Goal: Task Accomplishment & Management: Complete application form

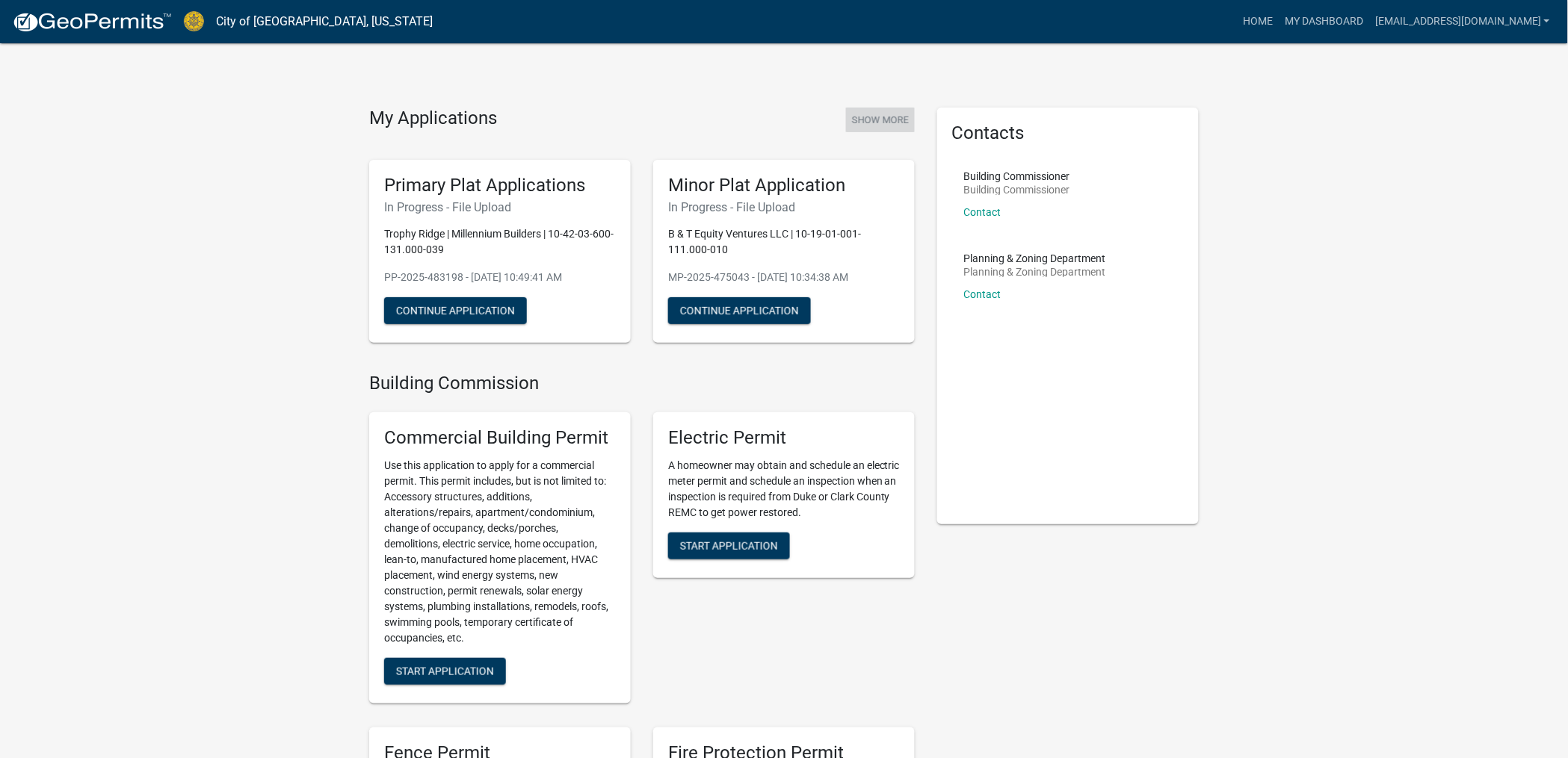
click at [862, 122] on button "Show More" at bounding box center [880, 120] width 69 height 25
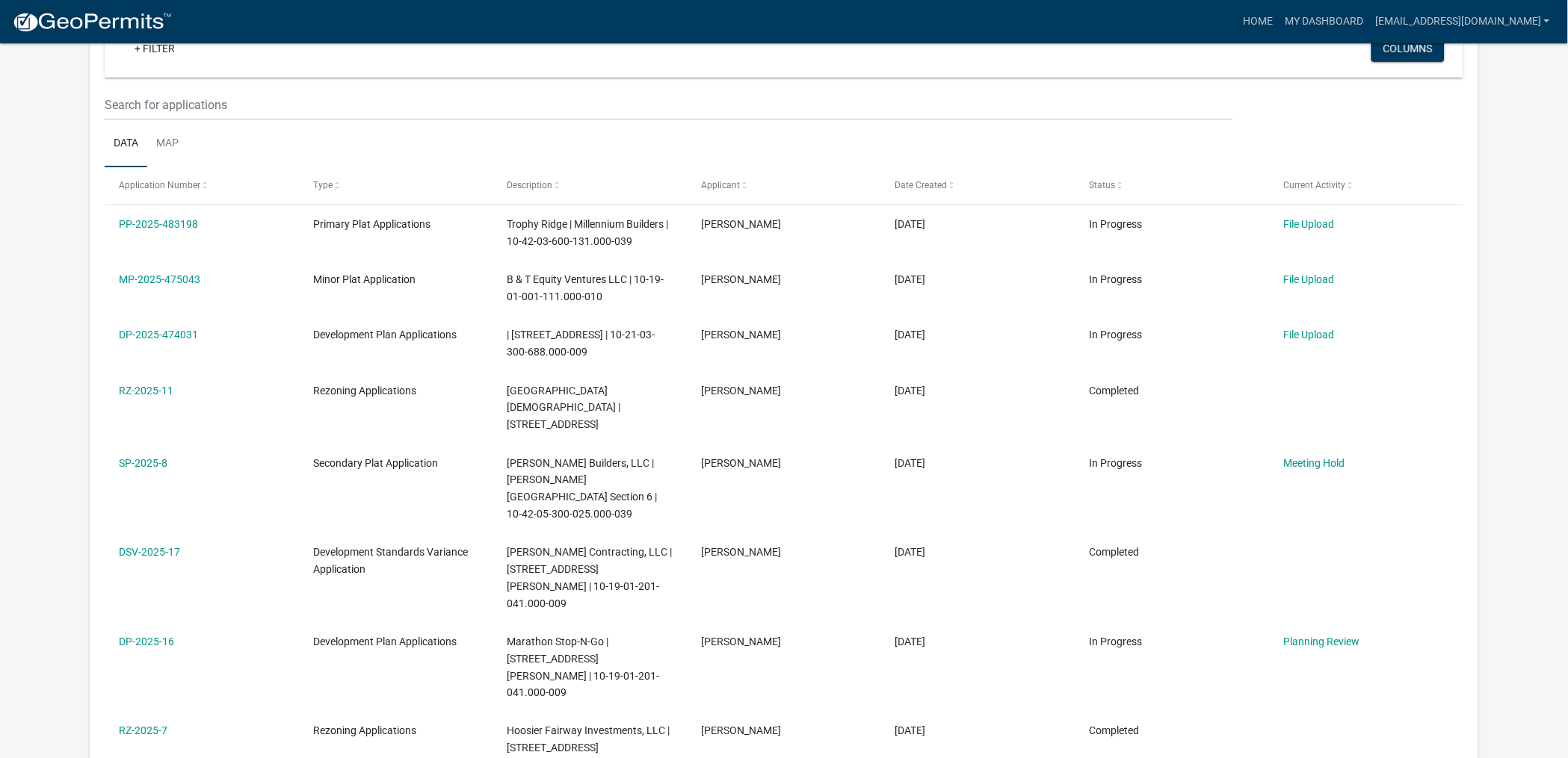
scroll to position [140, 0]
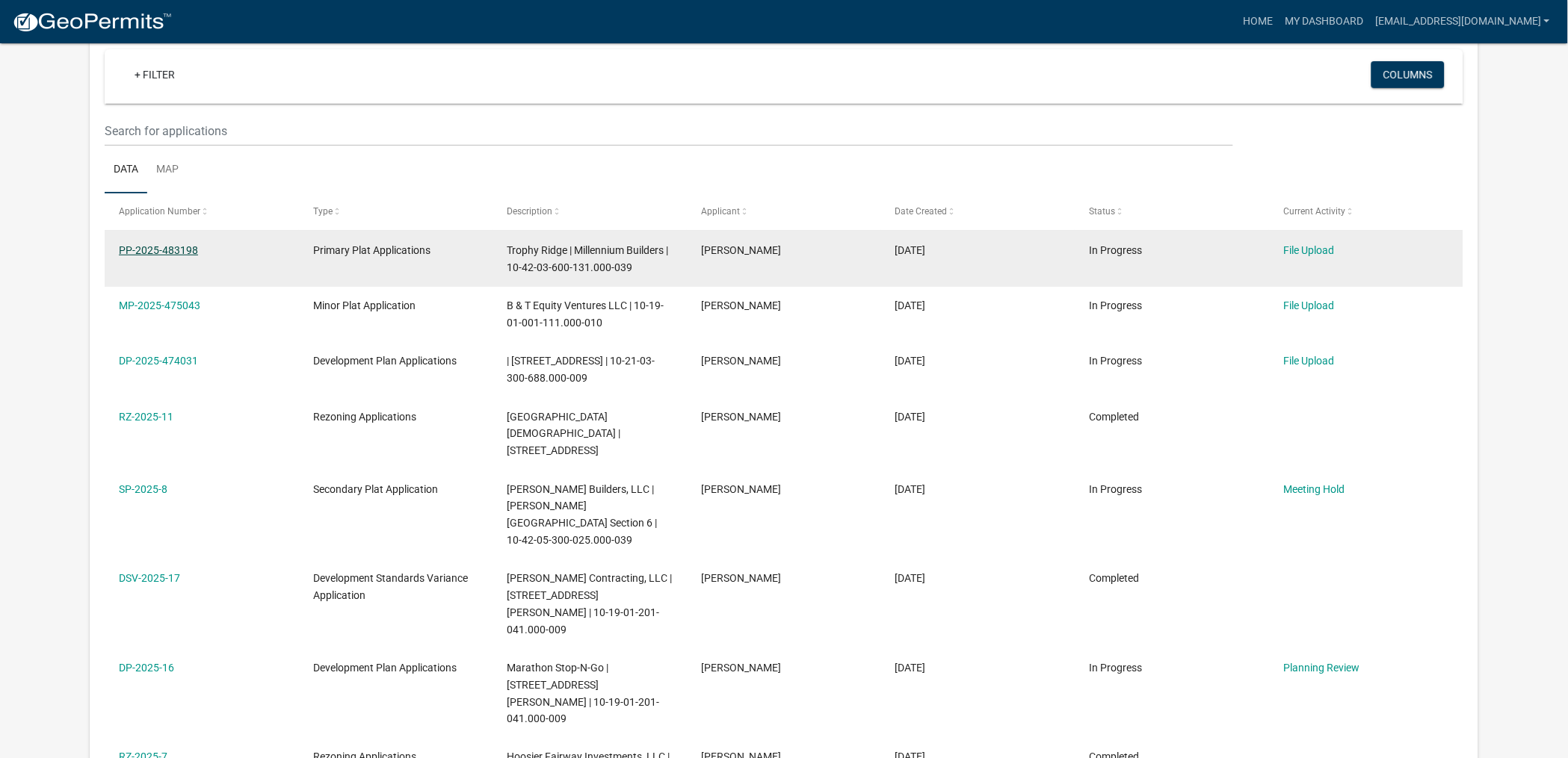
click at [155, 246] on link "PP-2025-483198" at bounding box center [158, 250] width 79 height 12
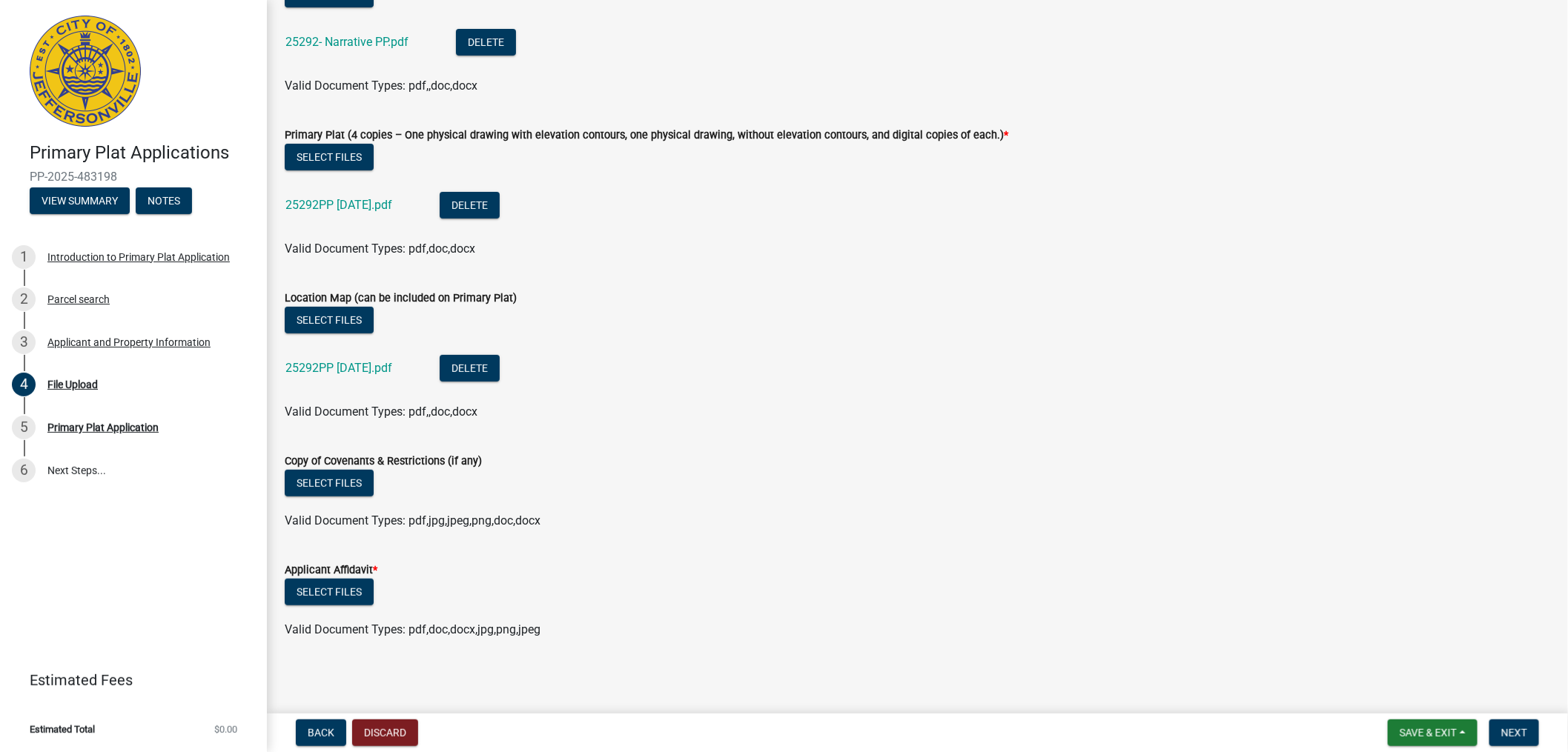
scroll to position [138, 0]
click at [334, 587] on button "Select files" at bounding box center [329, 591] width 89 height 27
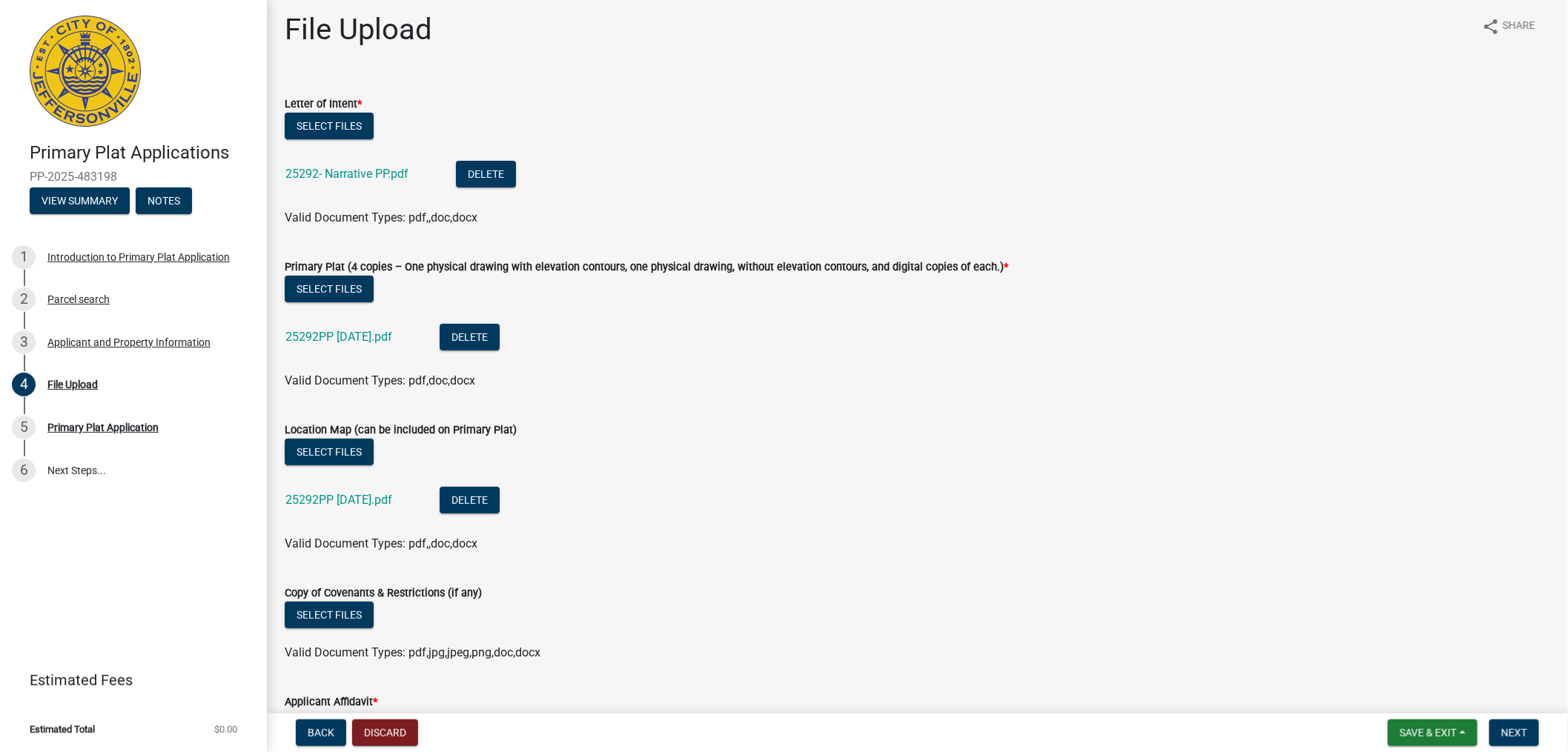
scroll to position [0, 0]
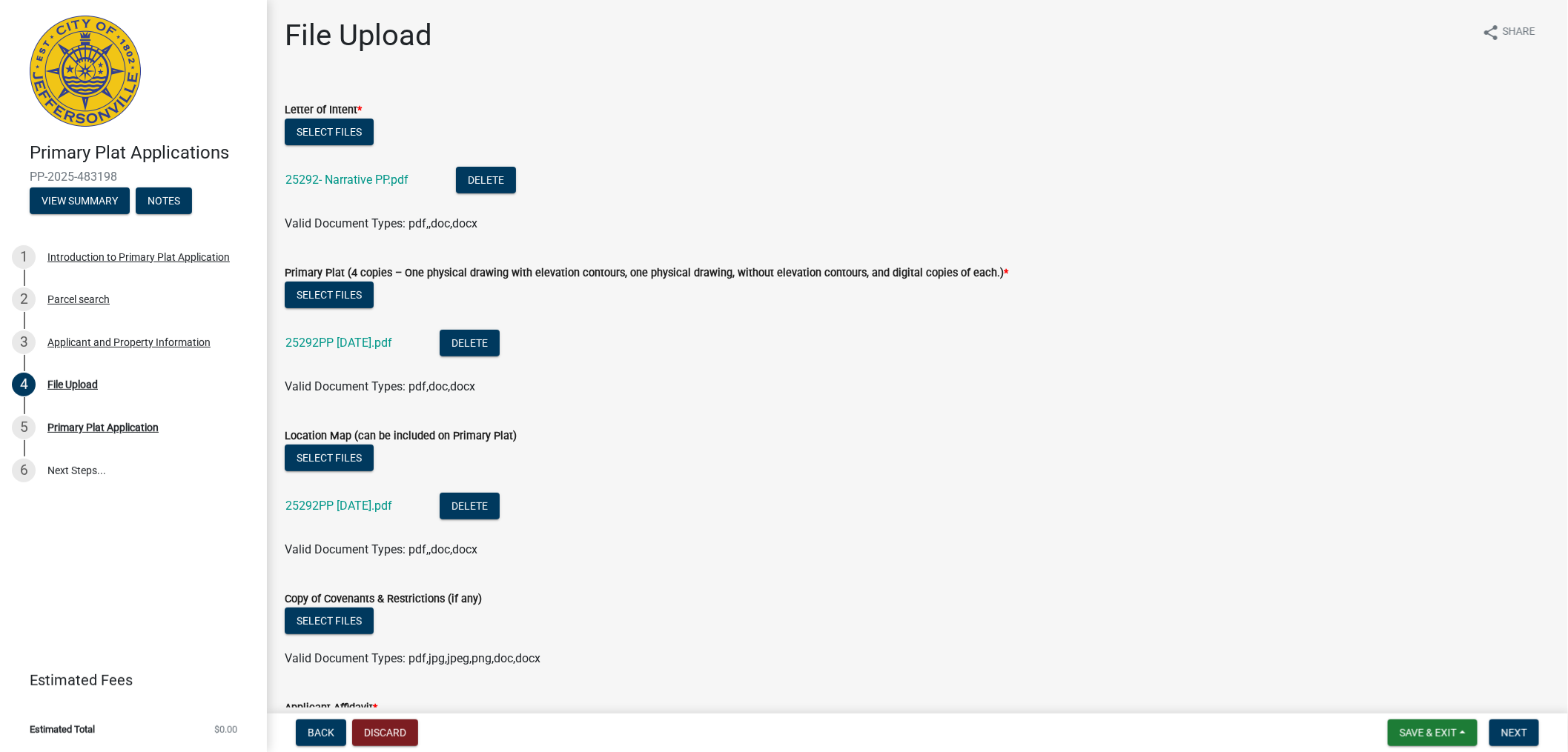
click at [526, 28] on div "File Upload share Share" at bounding box center [917, 42] width 1265 height 48
click at [1417, 730] on span "Save & Exit" at bounding box center [1428, 733] width 57 height 12
click at [1433, 695] on button "Save & Exit" at bounding box center [1418, 694] width 118 height 35
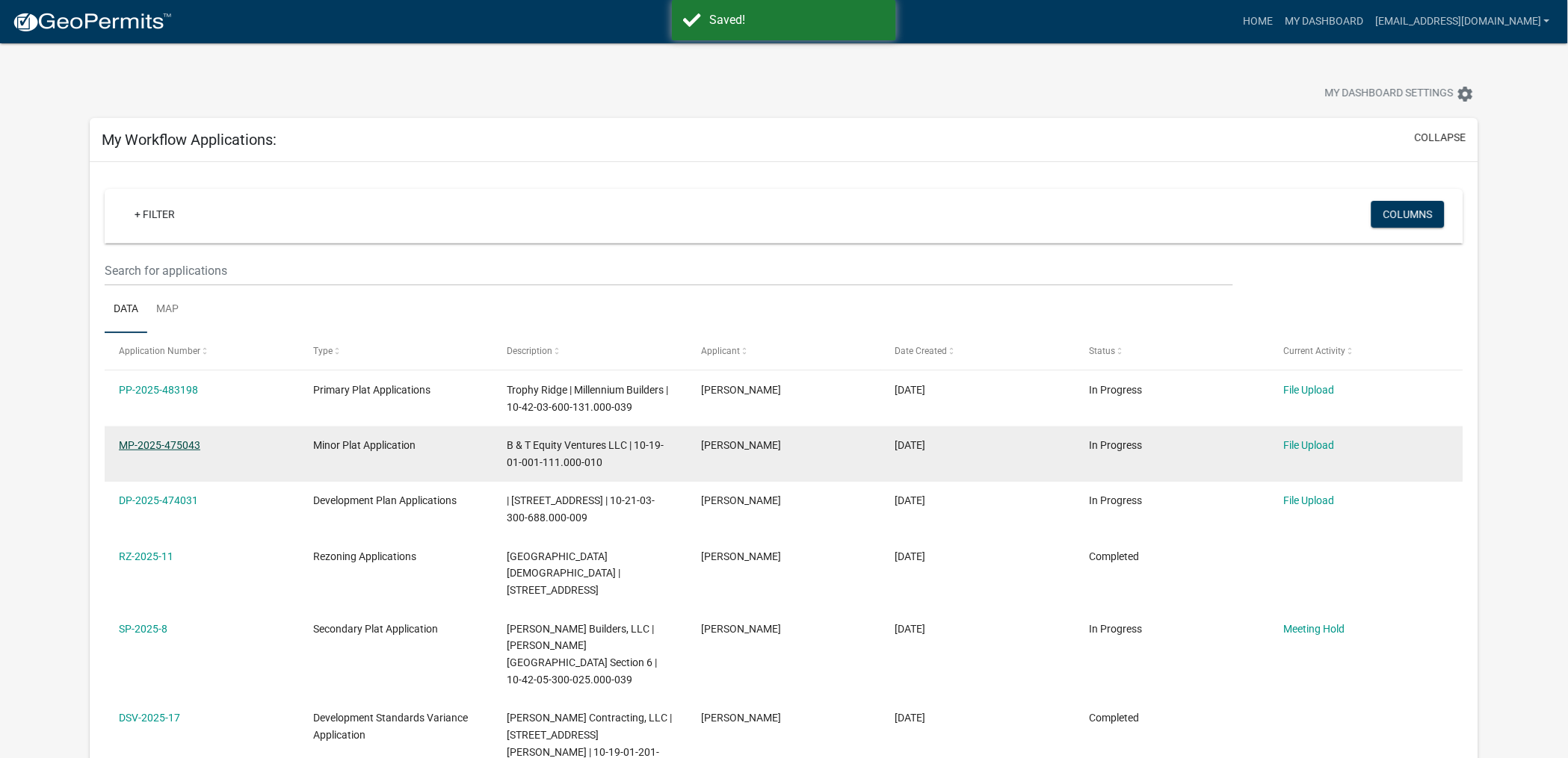
click at [159, 473] on datatable-body-cell "MP-2025-475043" at bounding box center [202, 453] width 195 height 55
click at [146, 442] on link "MP-2025-475043" at bounding box center [159, 445] width 81 height 12
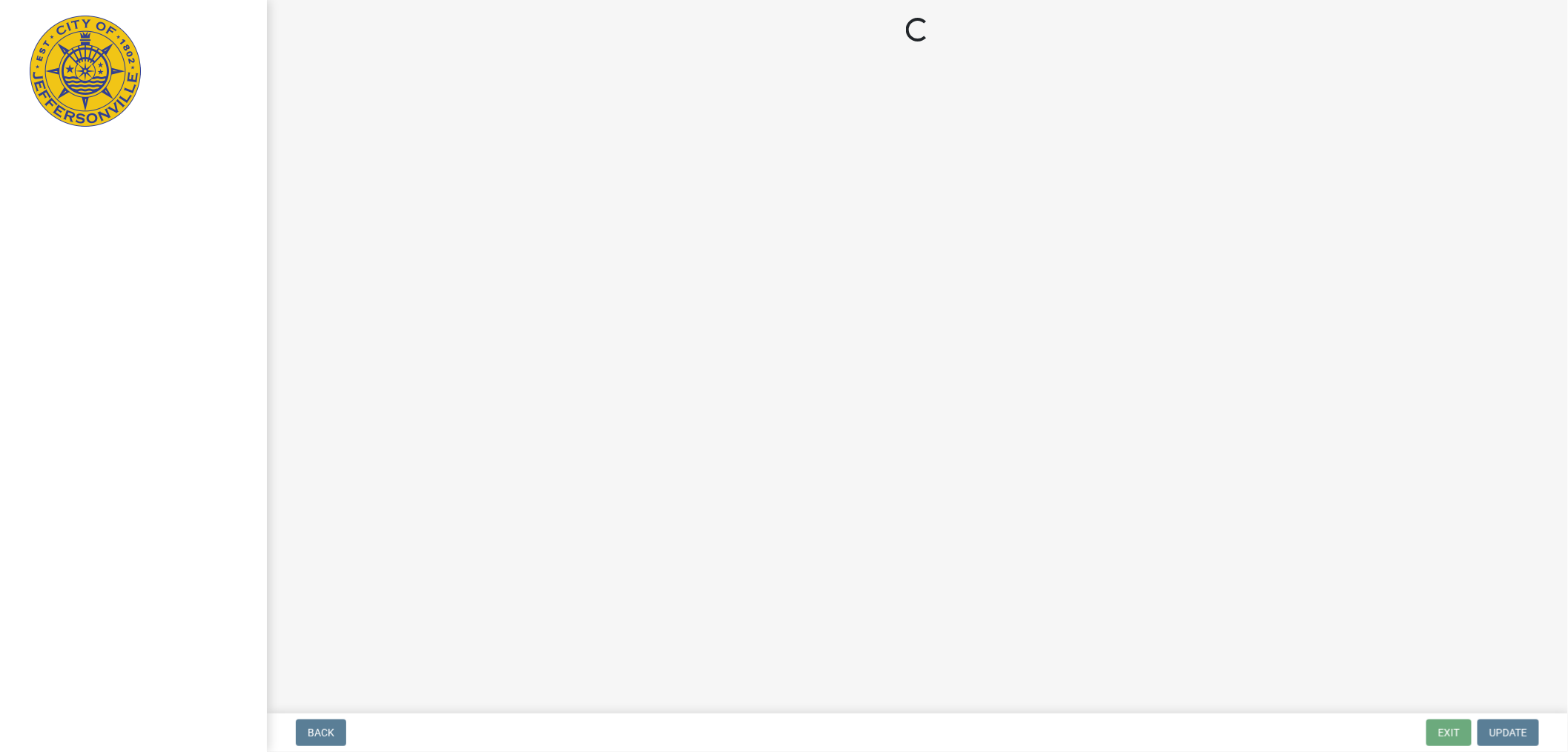
click at [145, 438] on div at bounding box center [133, 376] width 267 height 752
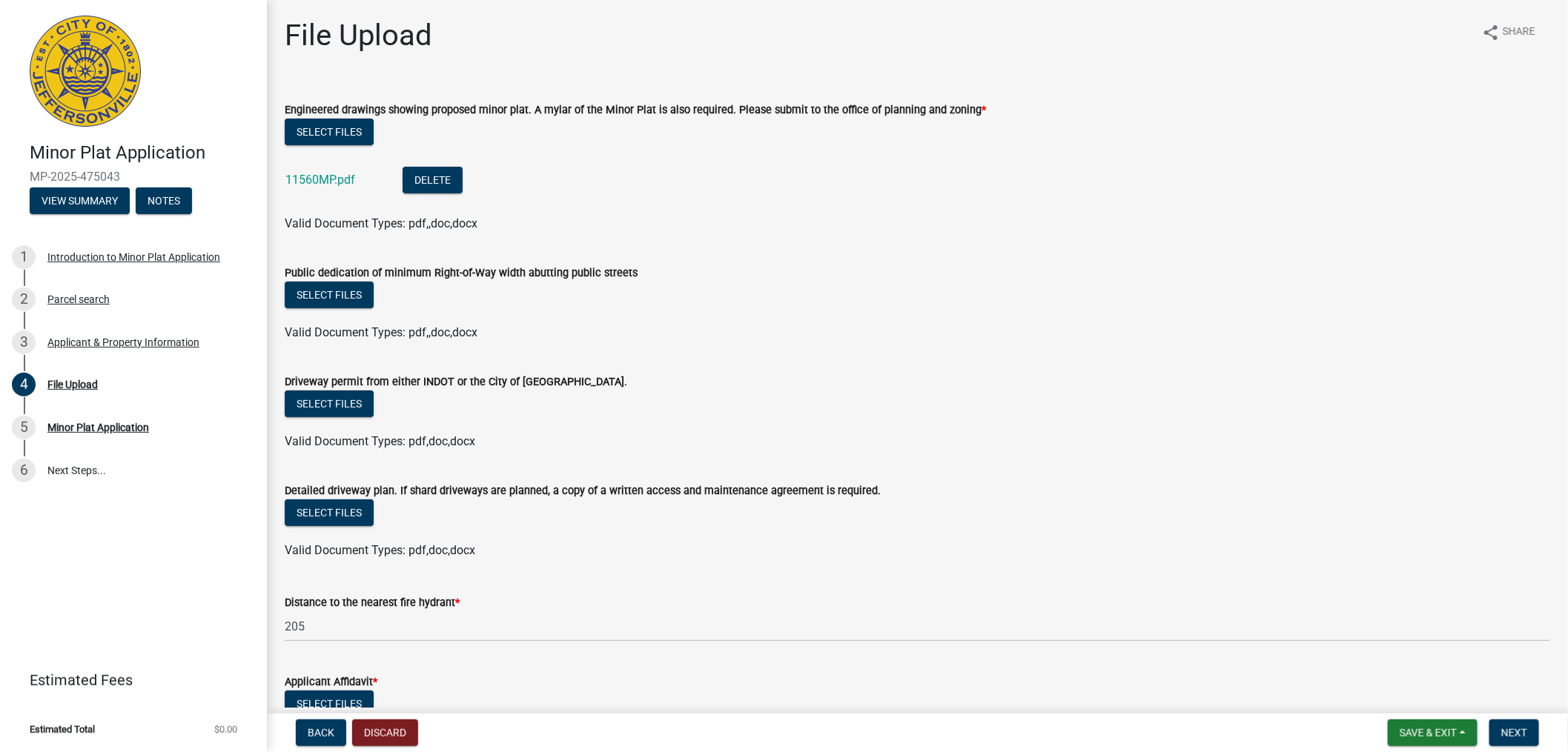
click at [569, 307] on div "Select files" at bounding box center [917, 297] width 1265 height 31
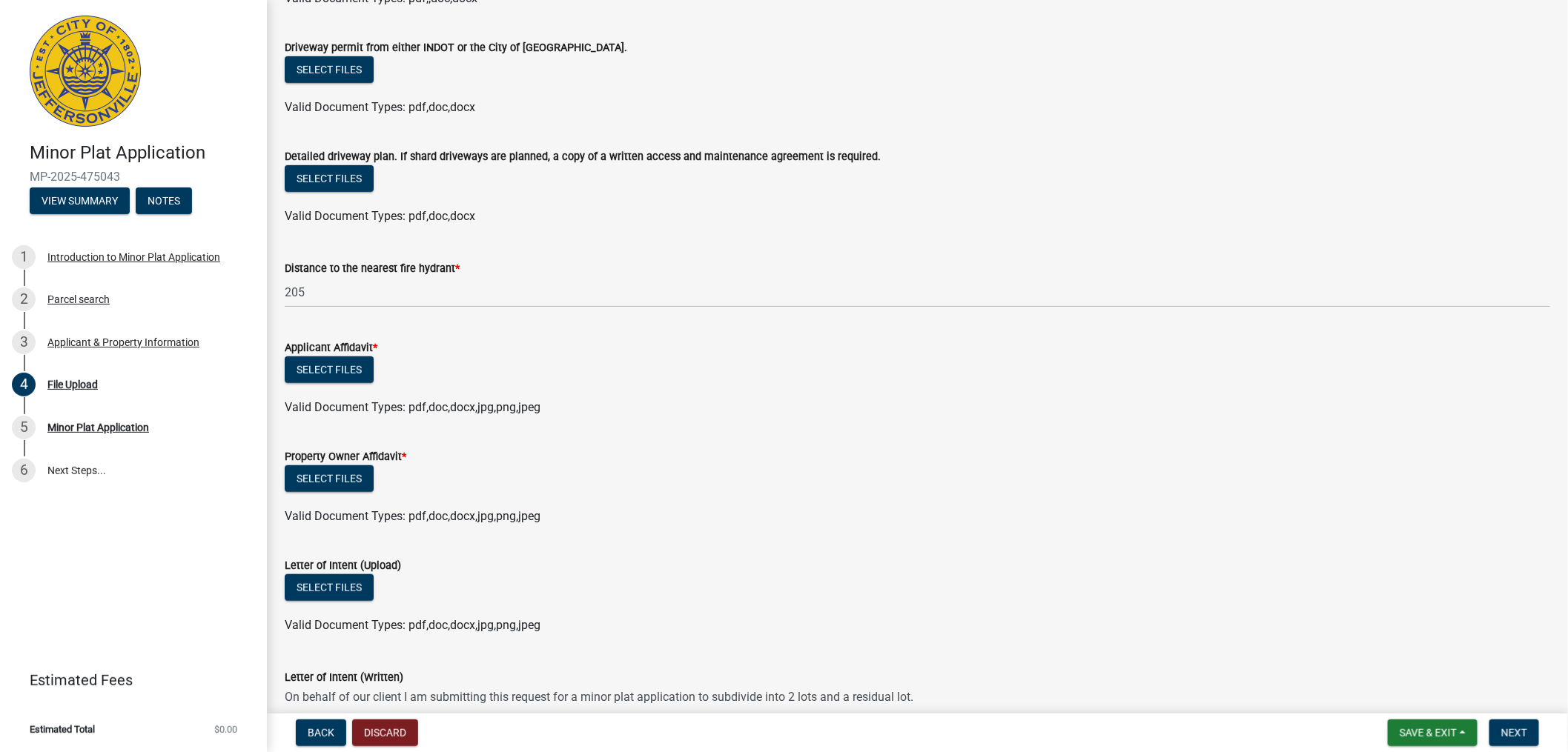
scroll to position [411, 0]
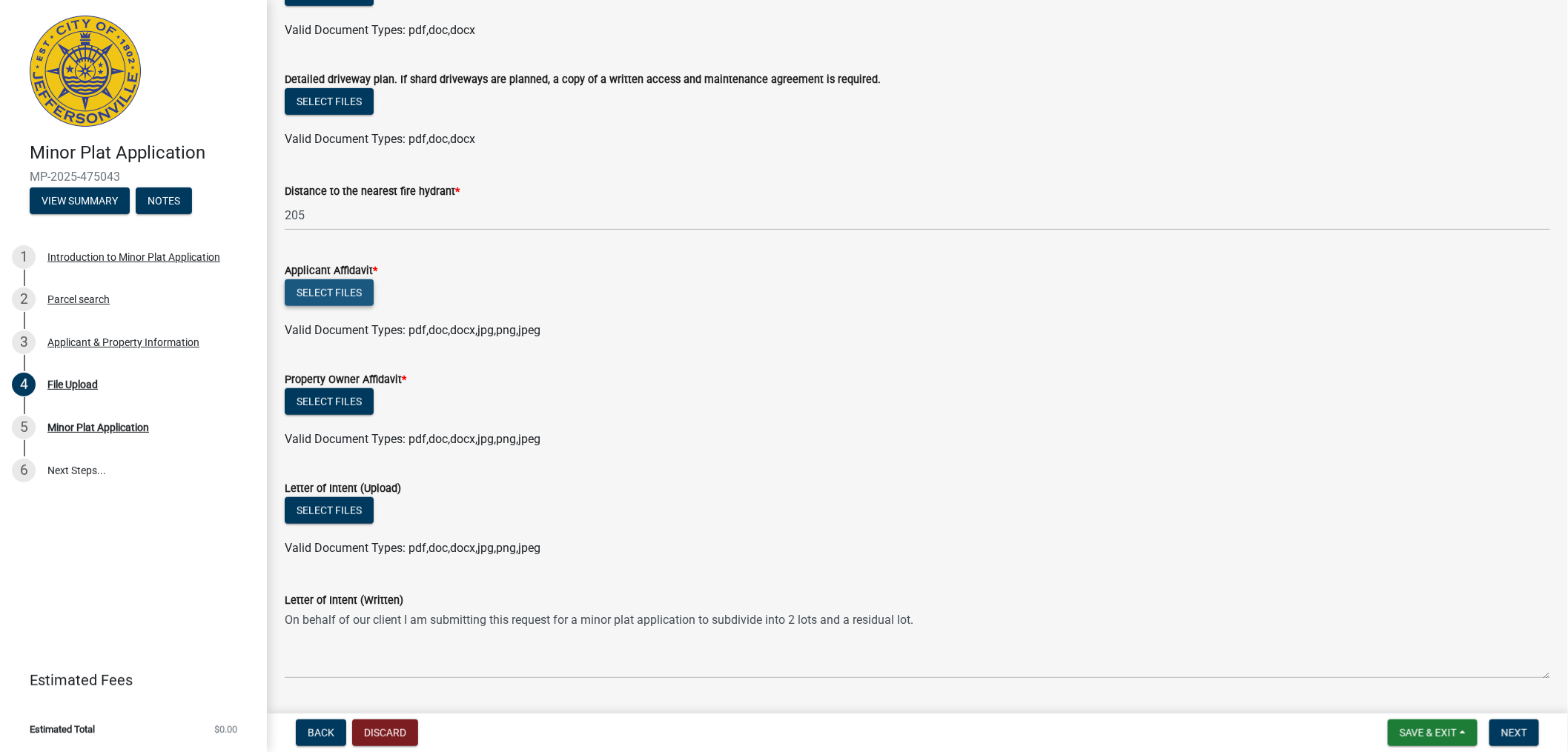
click at [328, 289] on button "Select files" at bounding box center [329, 292] width 89 height 27
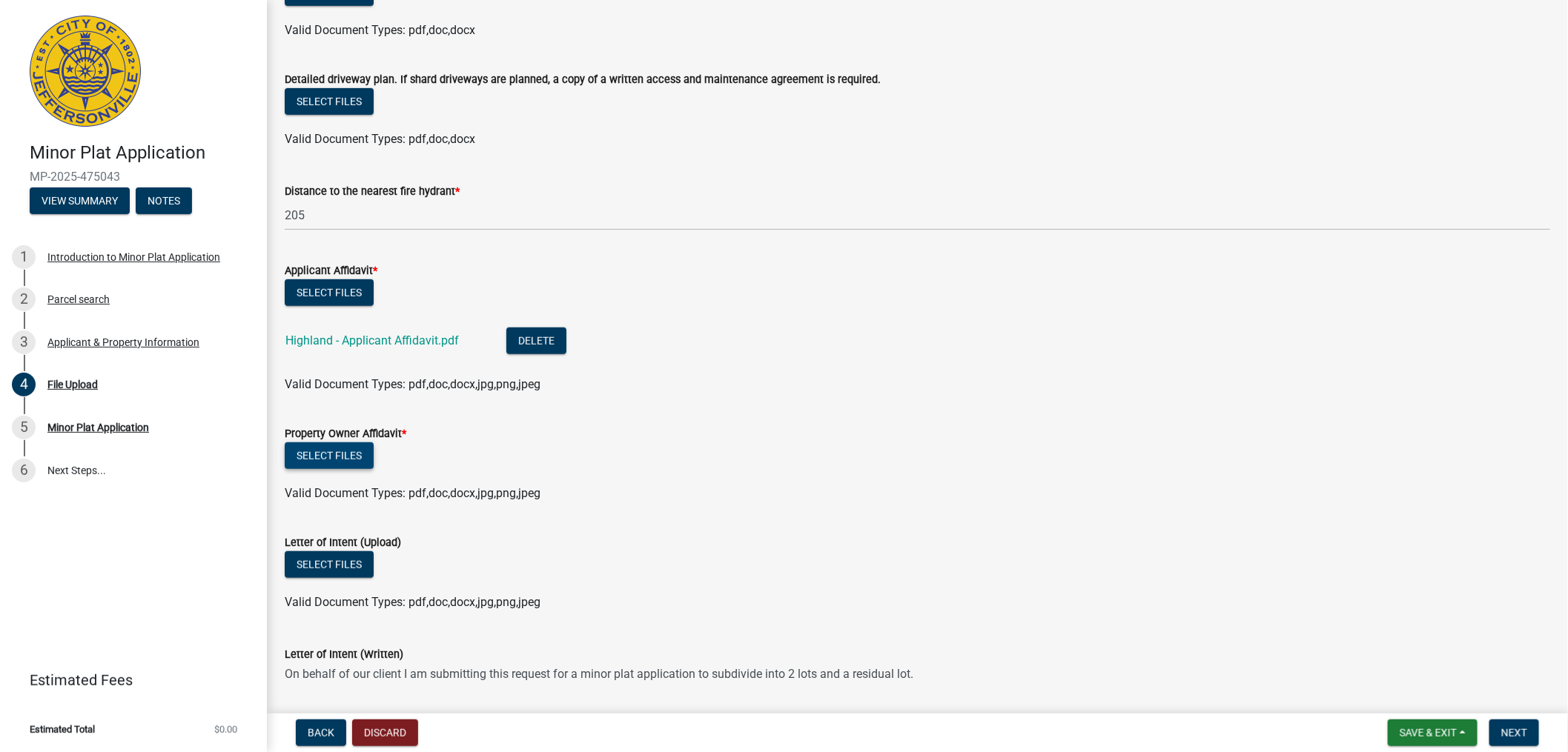
click at [301, 454] on button "Select files" at bounding box center [329, 455] width 89 height 27
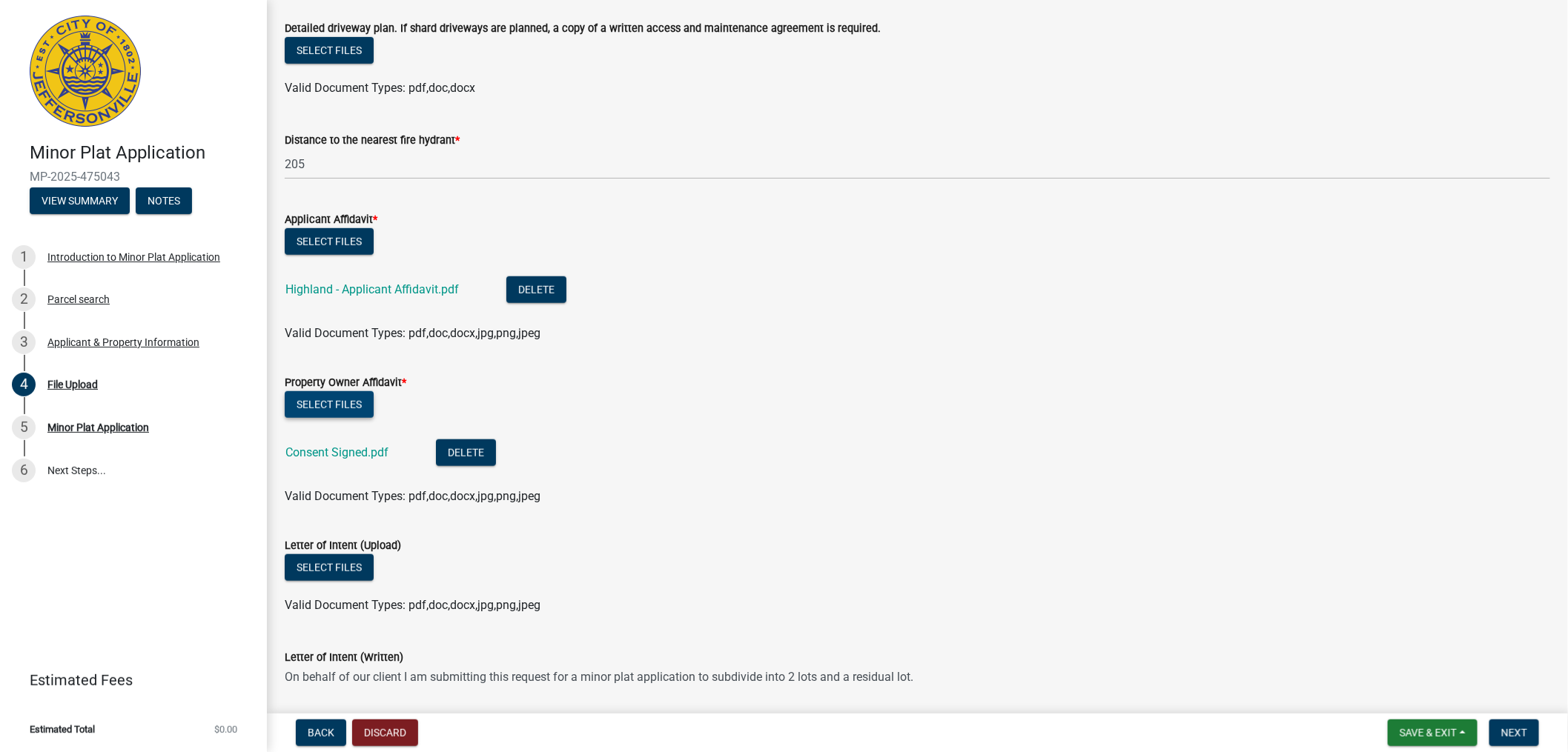
scroll to position [627, 0]
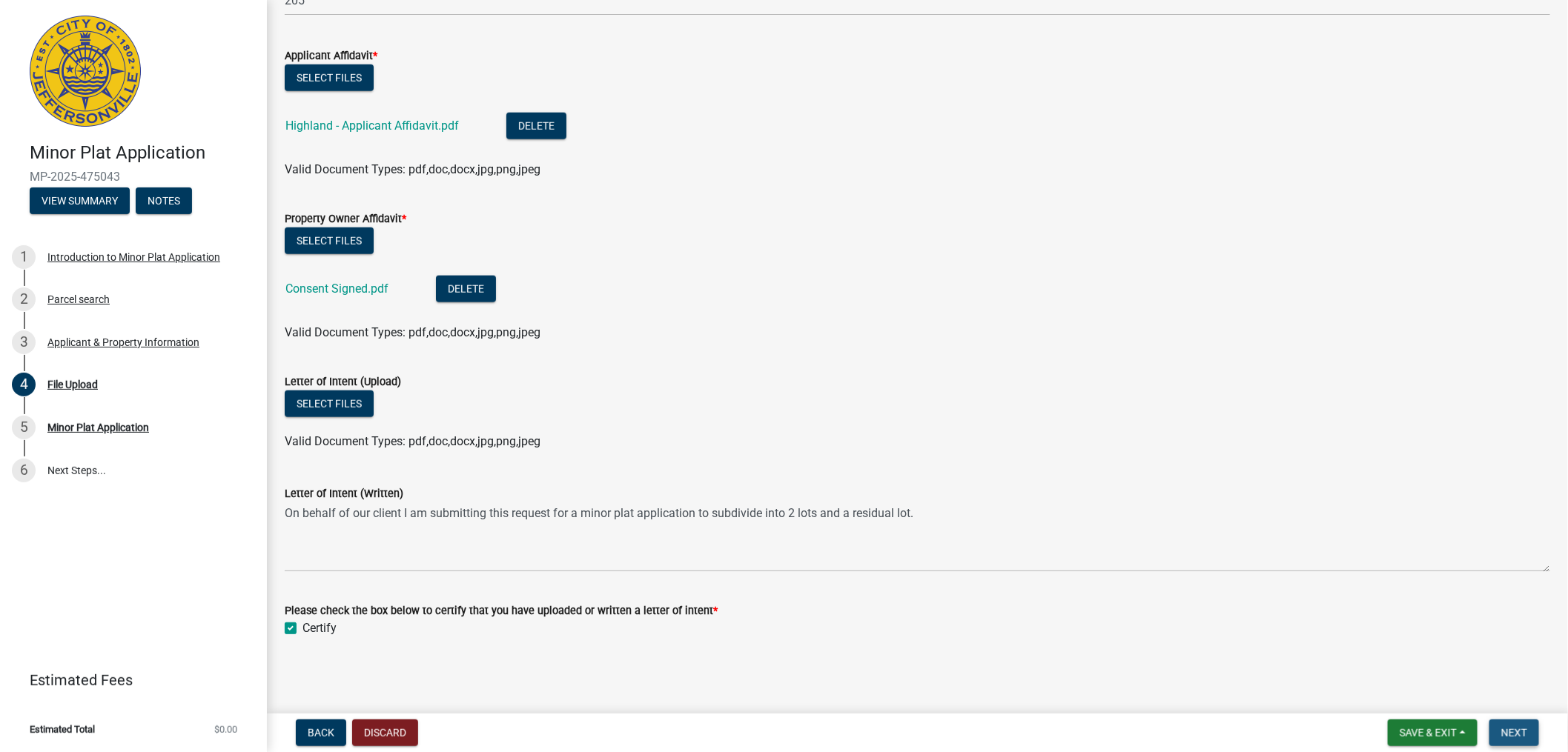
click at [1526, 732] on span "Next" at bounding box center [1514, 733] width 26 height 12
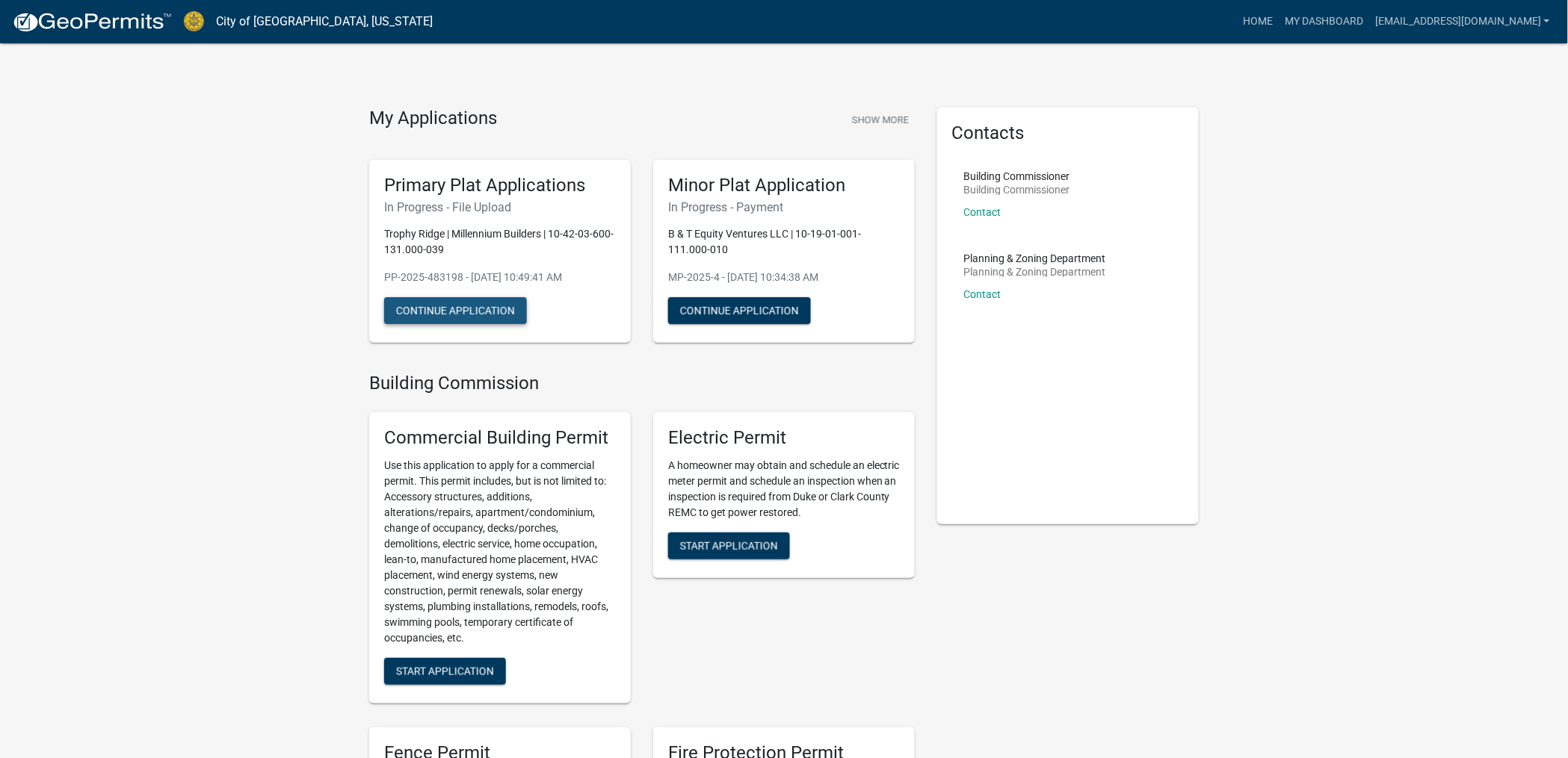
click at [479, 306] on button "Continue Application" at bounding box center [455, 311] width 143 height 27
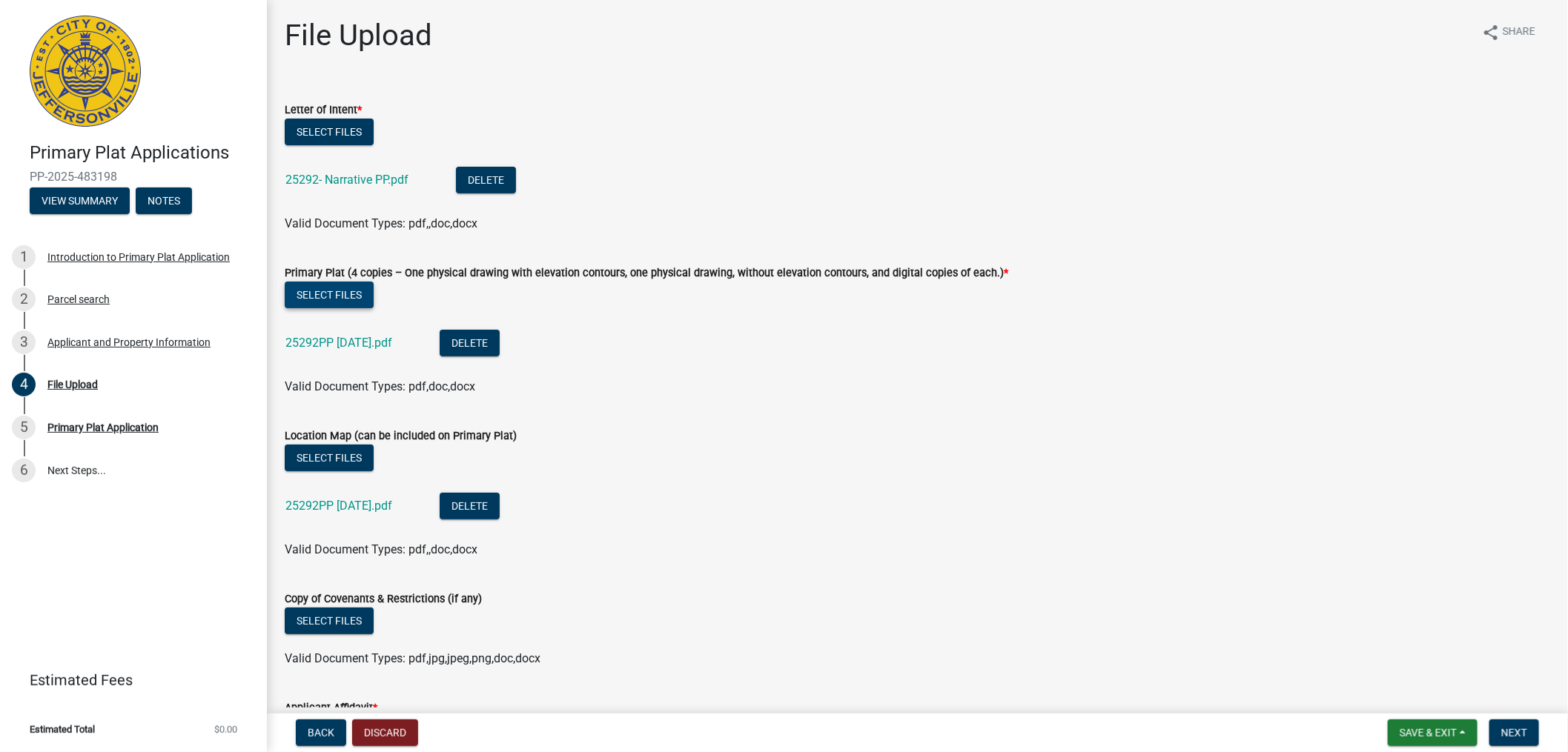
click at [345, 301] on button "Select files" at bounding box center [329, 294] width 89 height 27
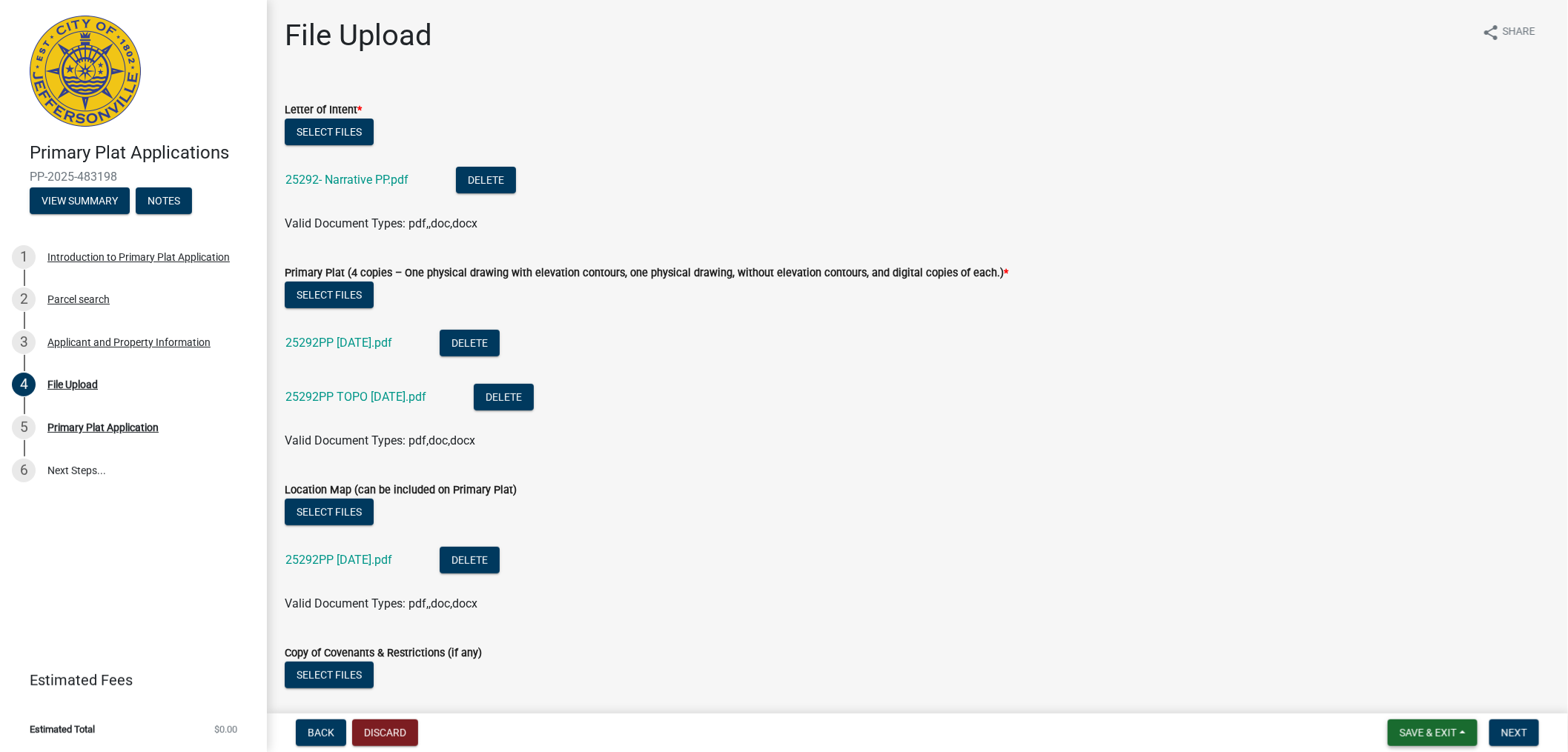
click at [1433, 736] on span "Save & Exit" at bounding box center [1428, 733] width 57 height 12
click at [1509, 727] on span "Next" at bounding box center [1514, 733] width 26 height 12
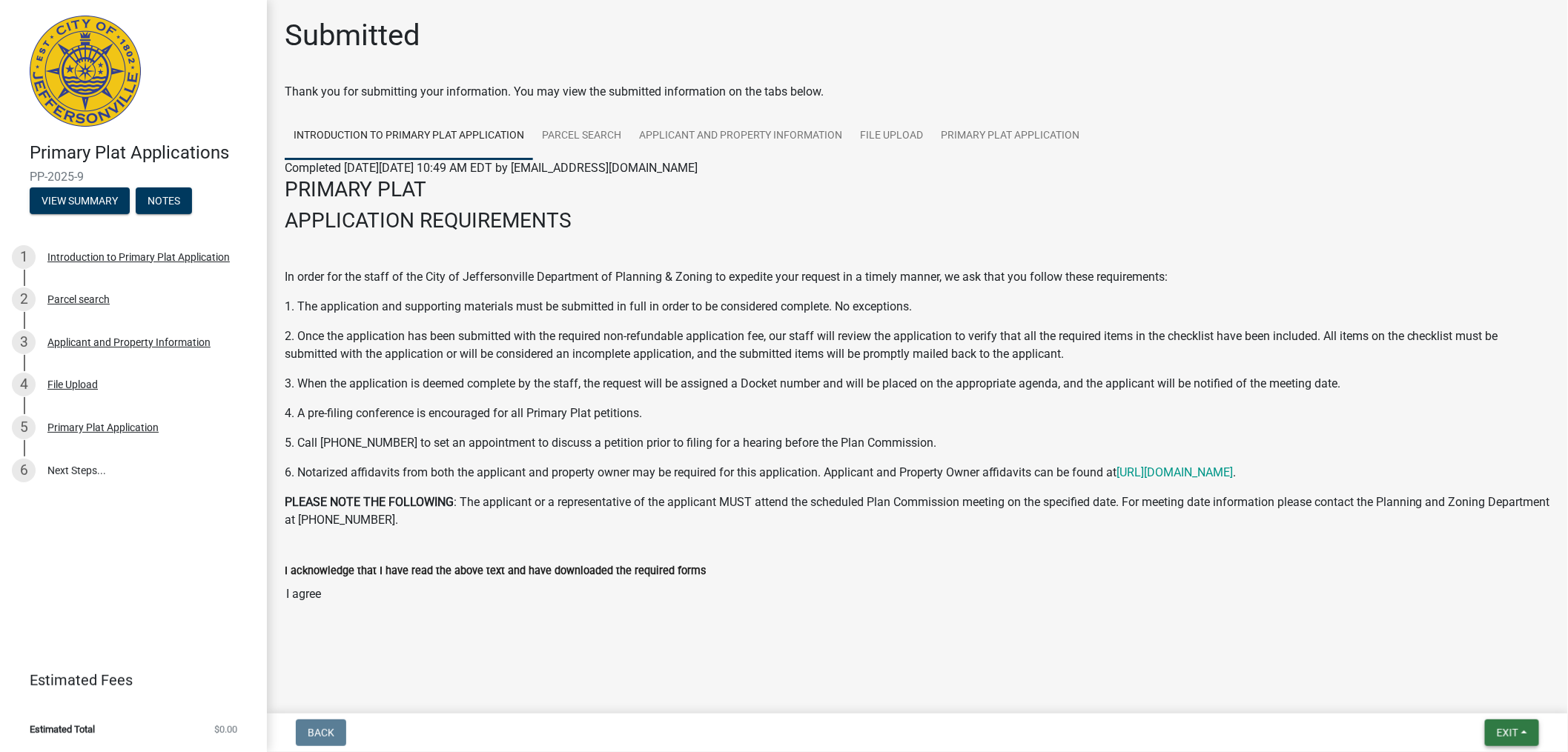
click at [1507, 729] on span "Exit" at bounding box center [1507, 733] width 22 height 12
click at [1466, 689] on button "Save & Exit" at bounding box center [1480, 694] width 118 height 35
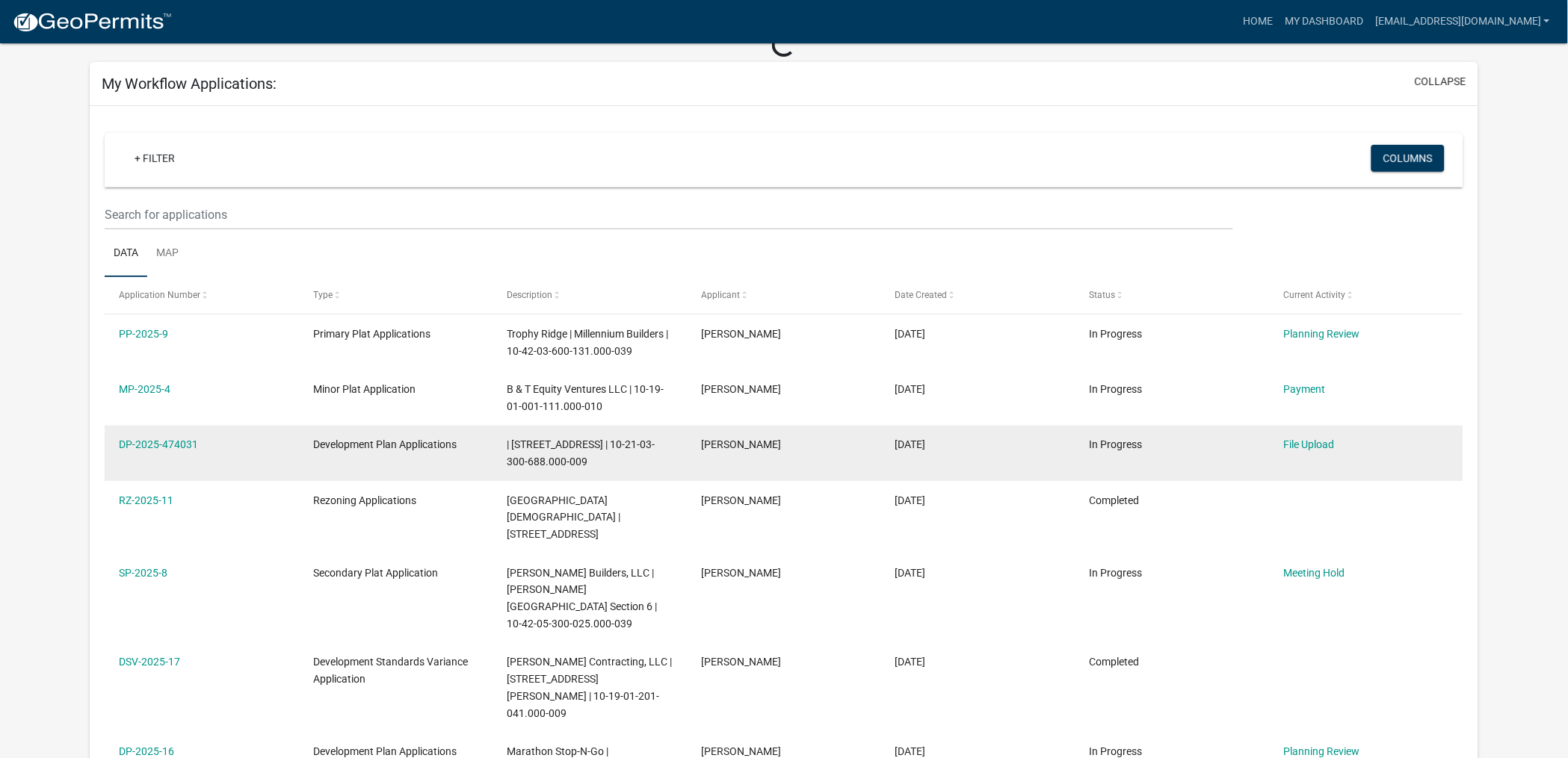
scroll to position [83, 0]
click at [168, 444] on link "DP-2025-474031" at bounding box center [158, 443] width 79 height 12
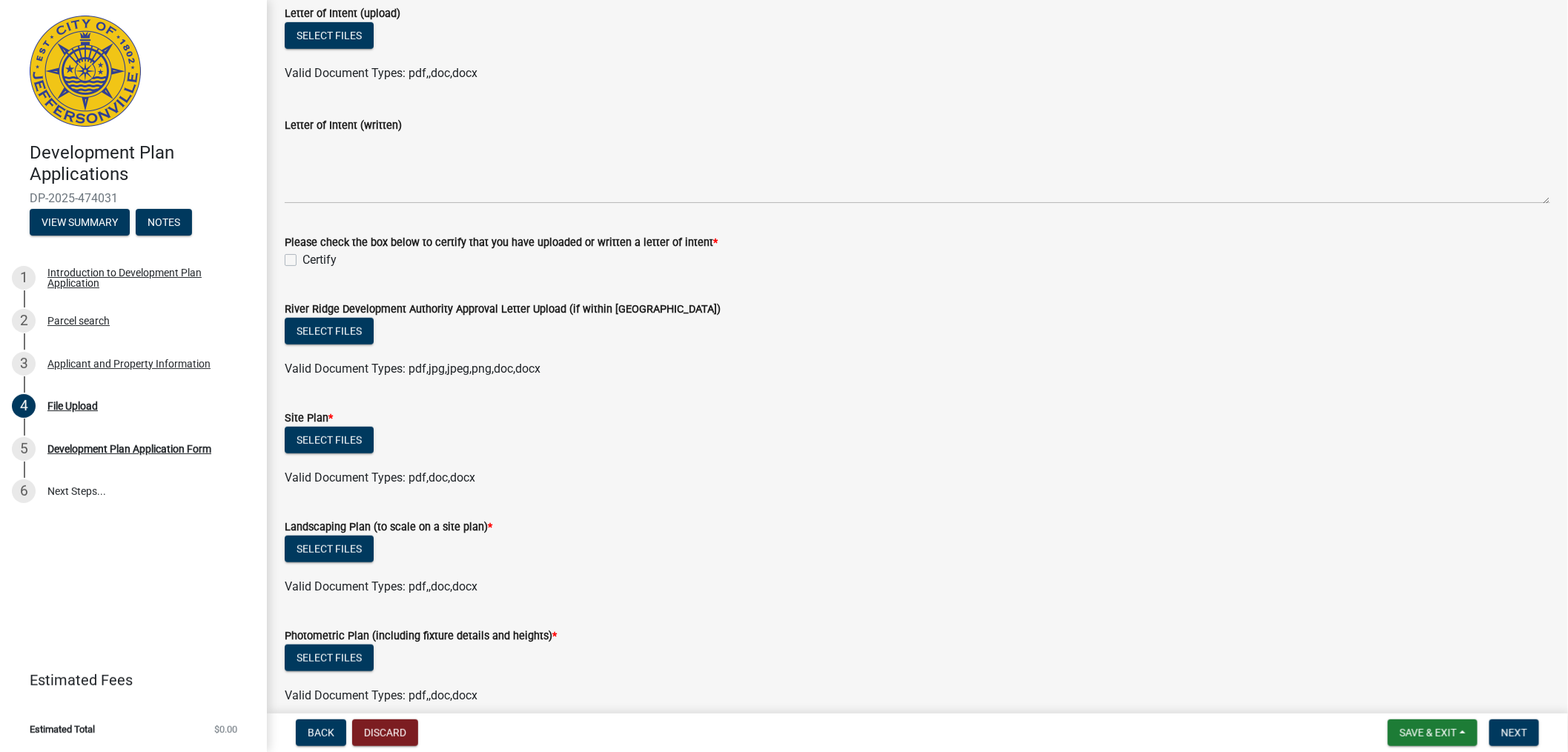
scroll to position [411, 0]
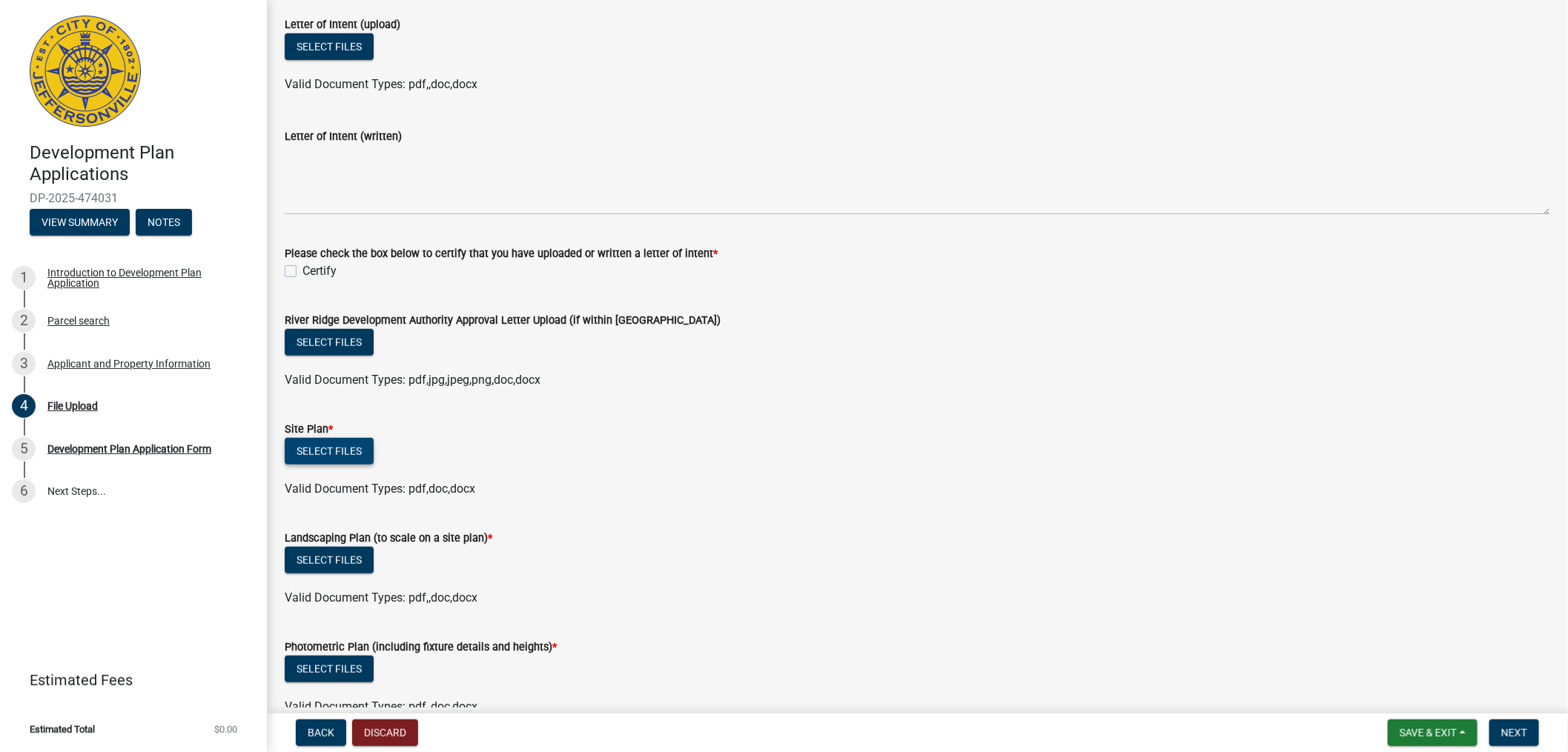
click at [336, 448] on button "Select files" at bounding box center [329, 451] width 89 height 27
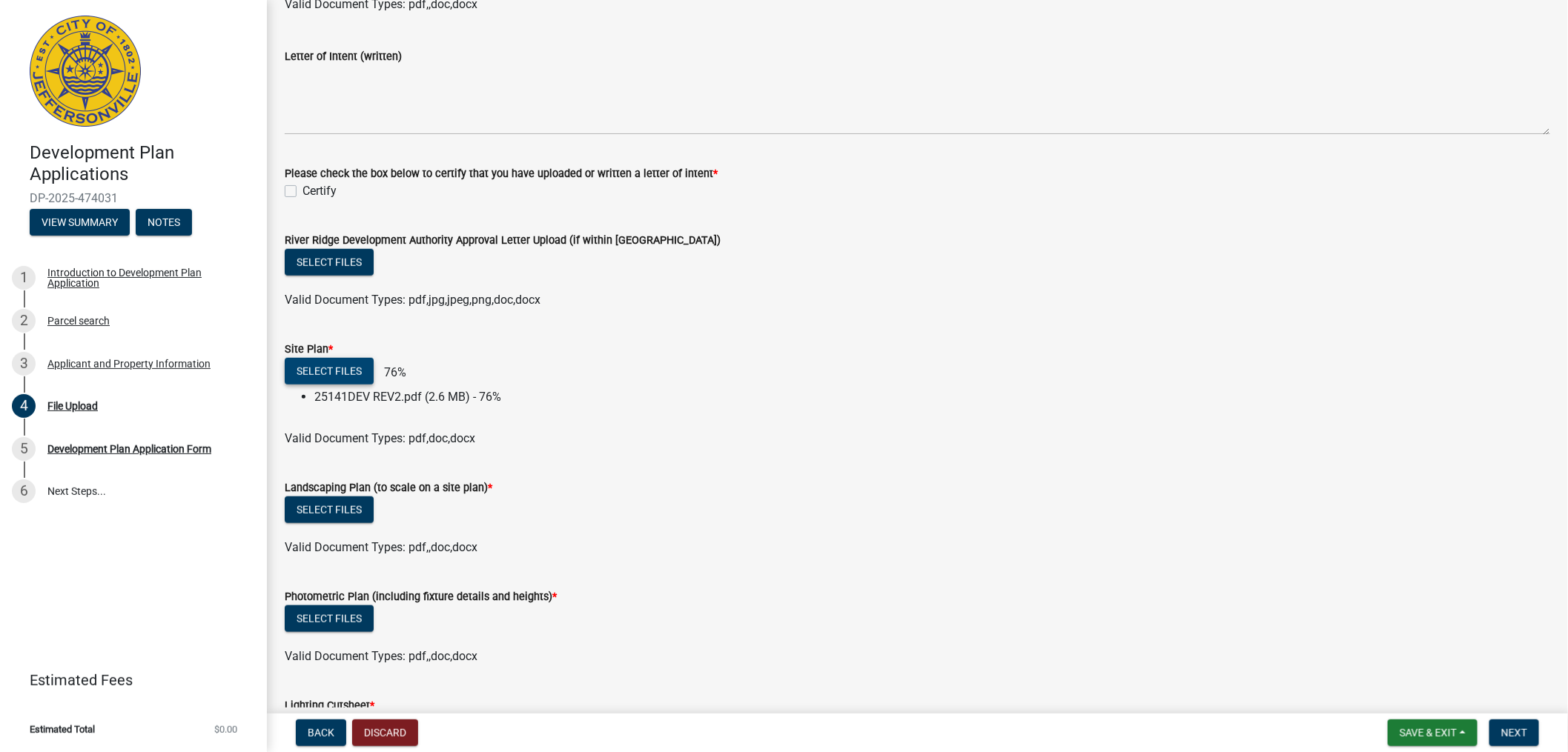
scroll to position [494, 0]
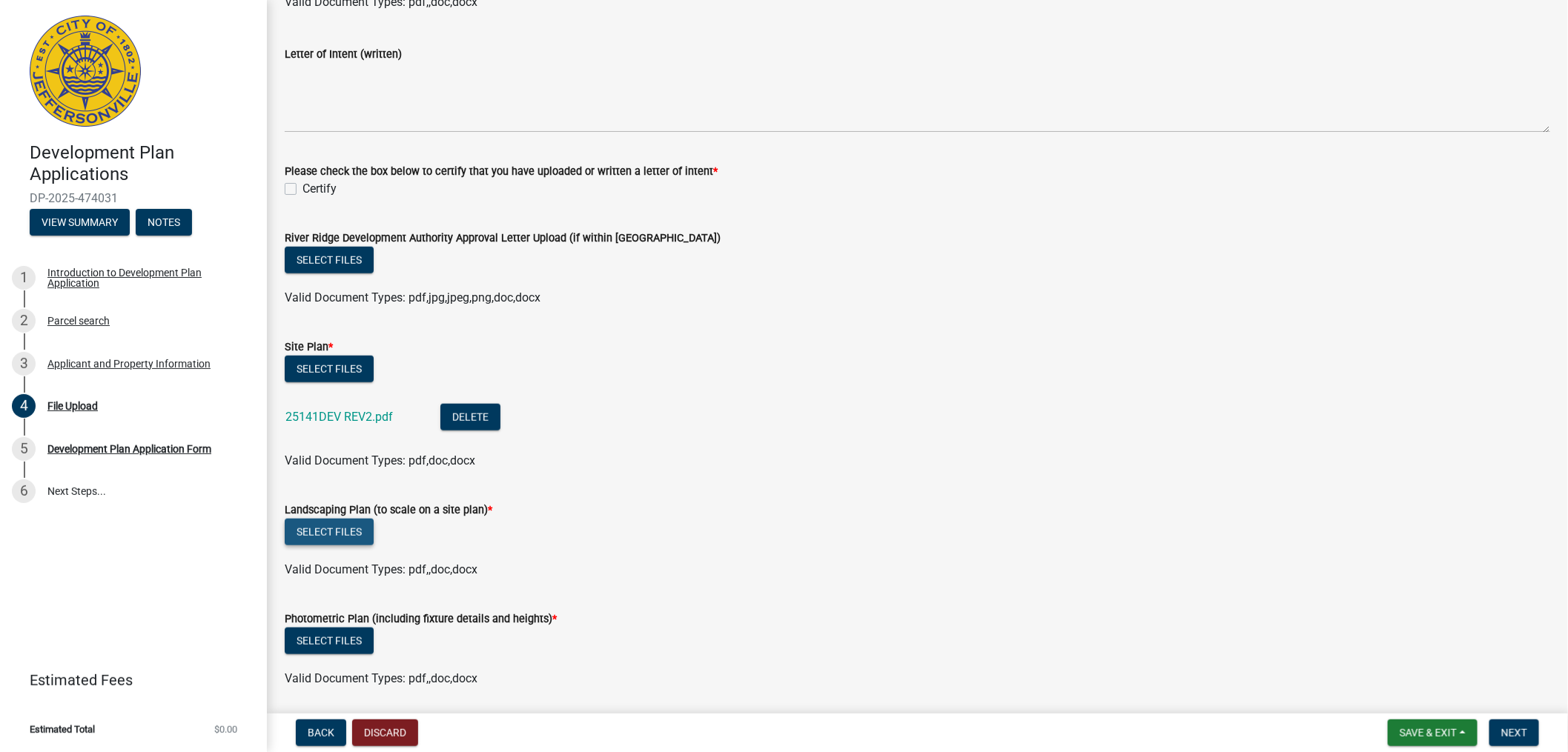
click at [338, 527] on button "Select files" at bounding box center [329, 532] width 89 height 27
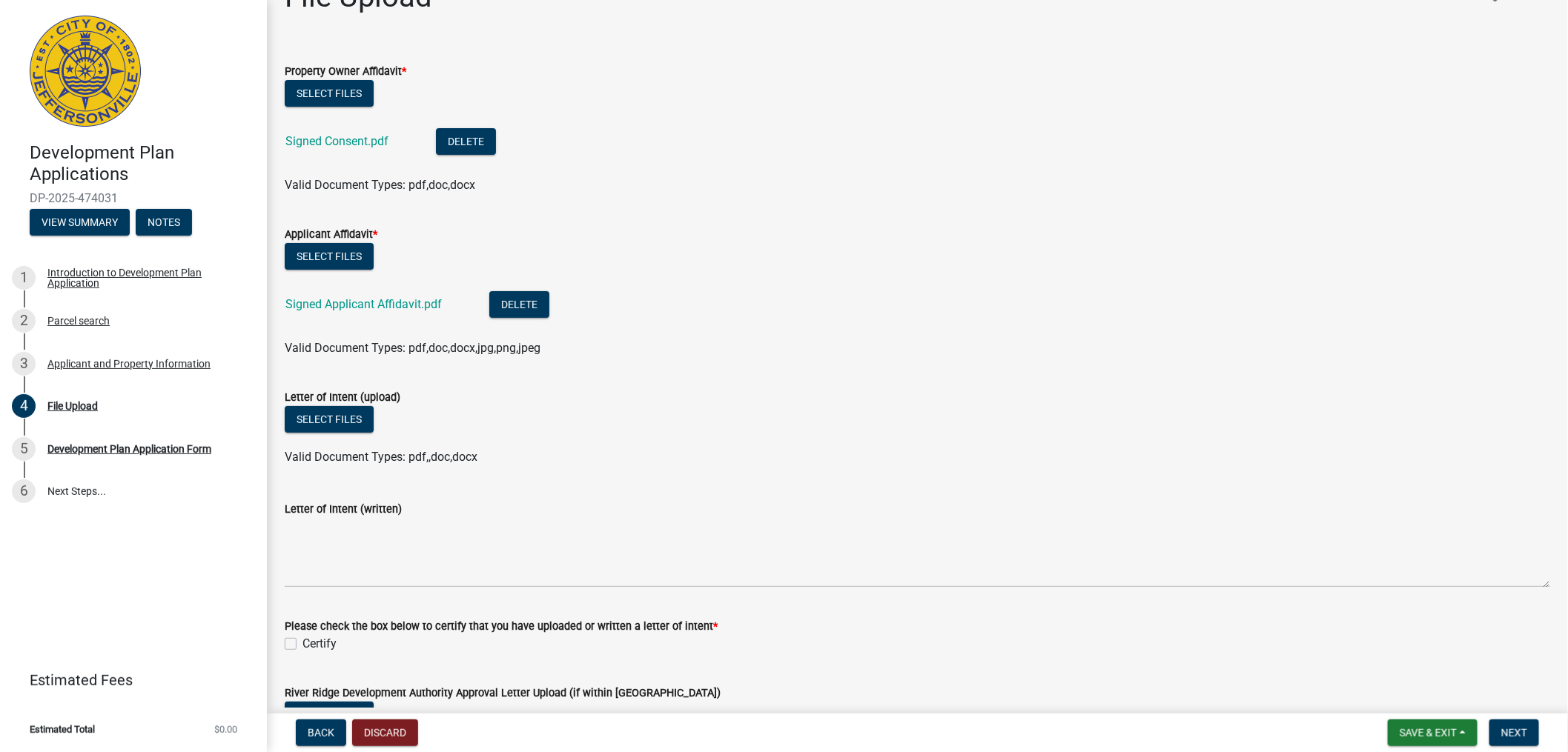
scroll to position [0, 0]
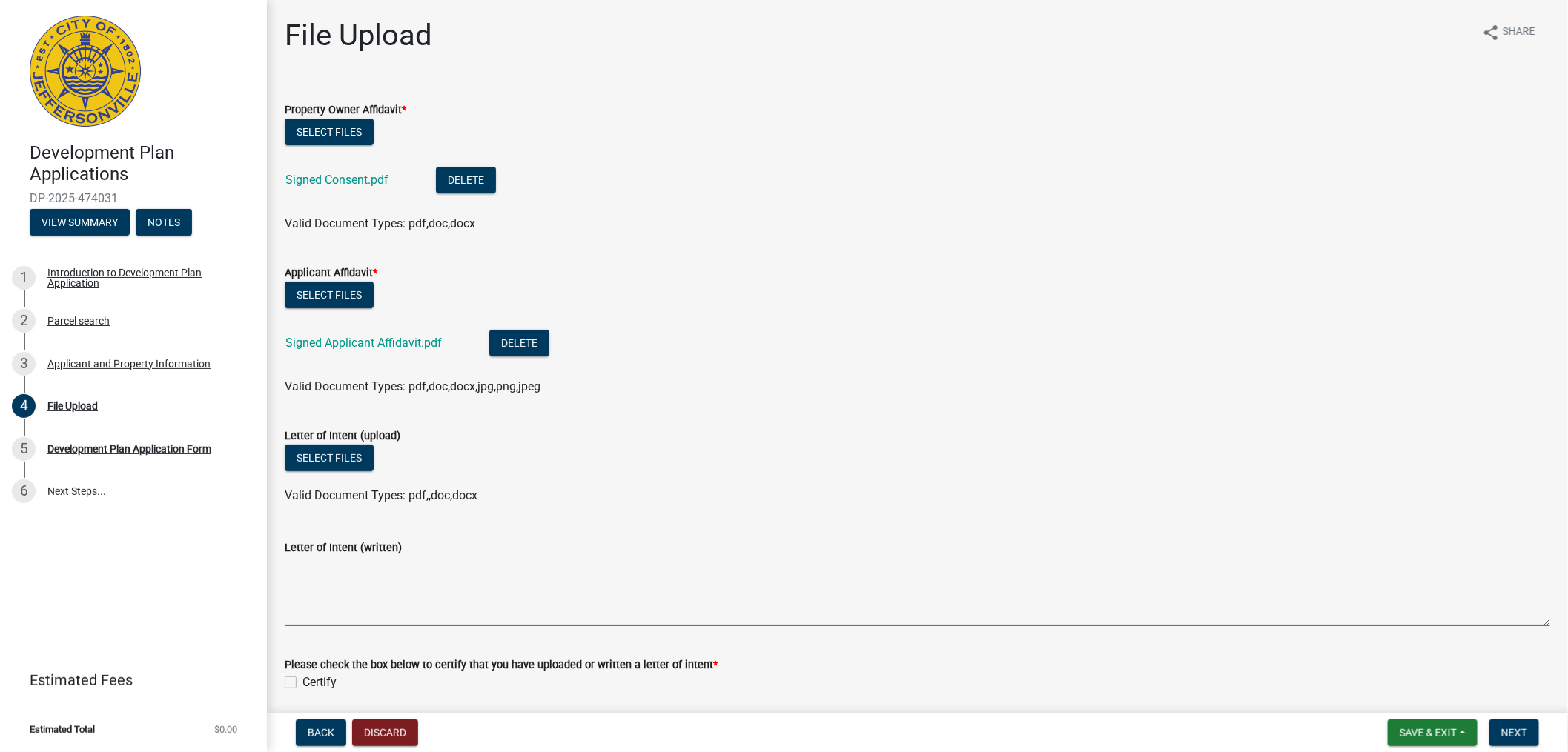
click at [385, 594] on textarea "Letter of Intent (written)" at bounding box center [917, 591] width 1265 height 70
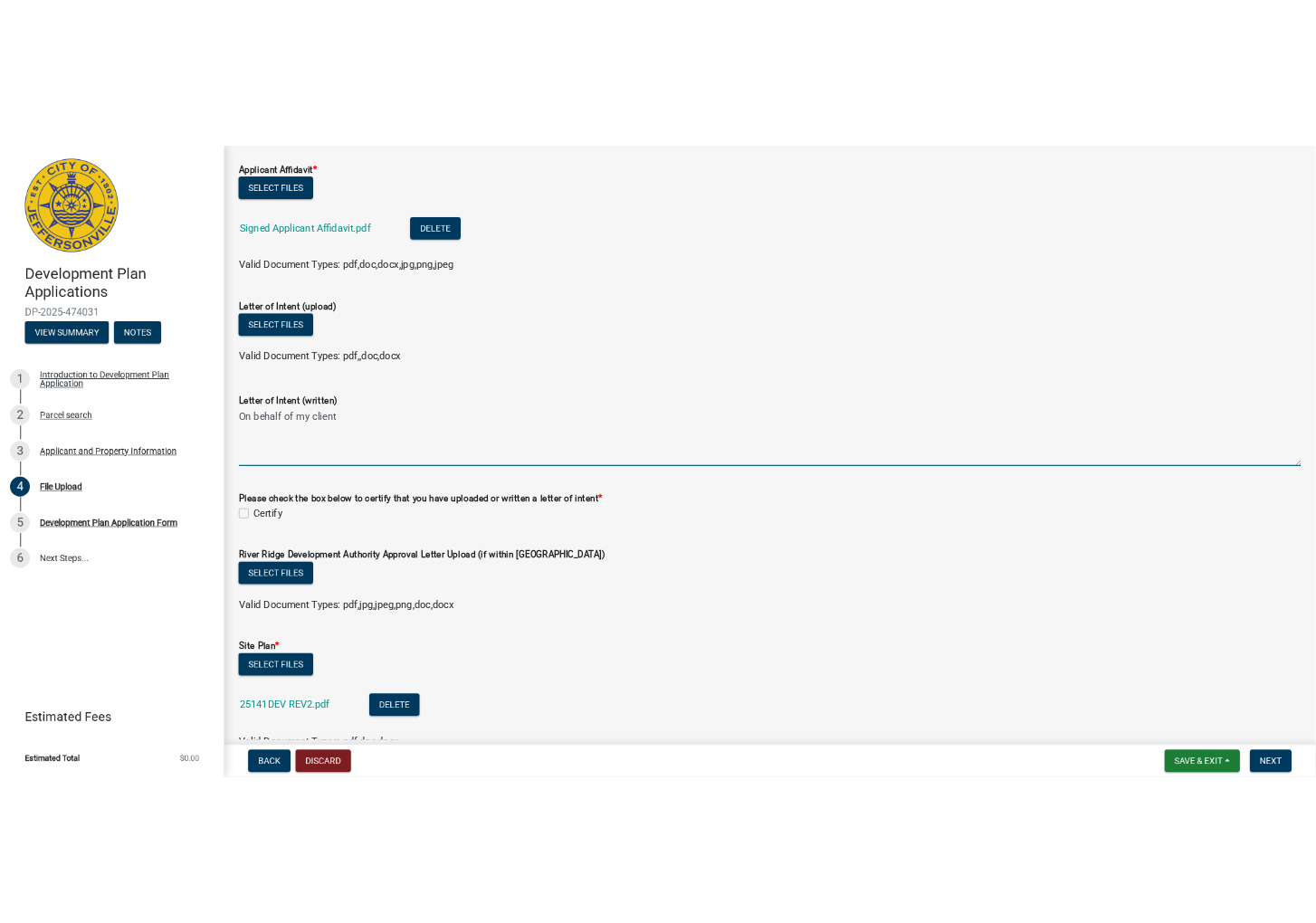
scroll to position [301, 0]
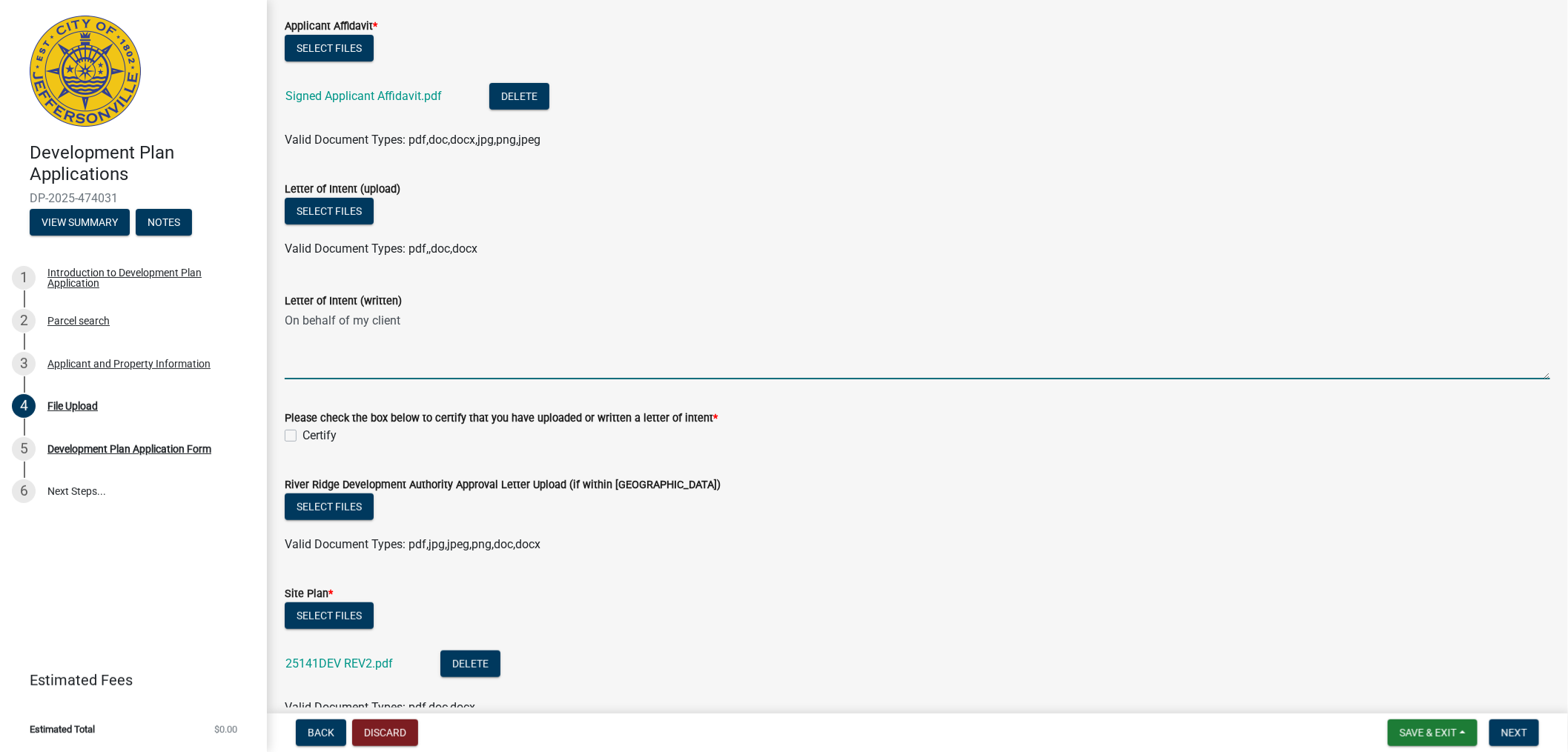
type textarea "On behalf of my client"
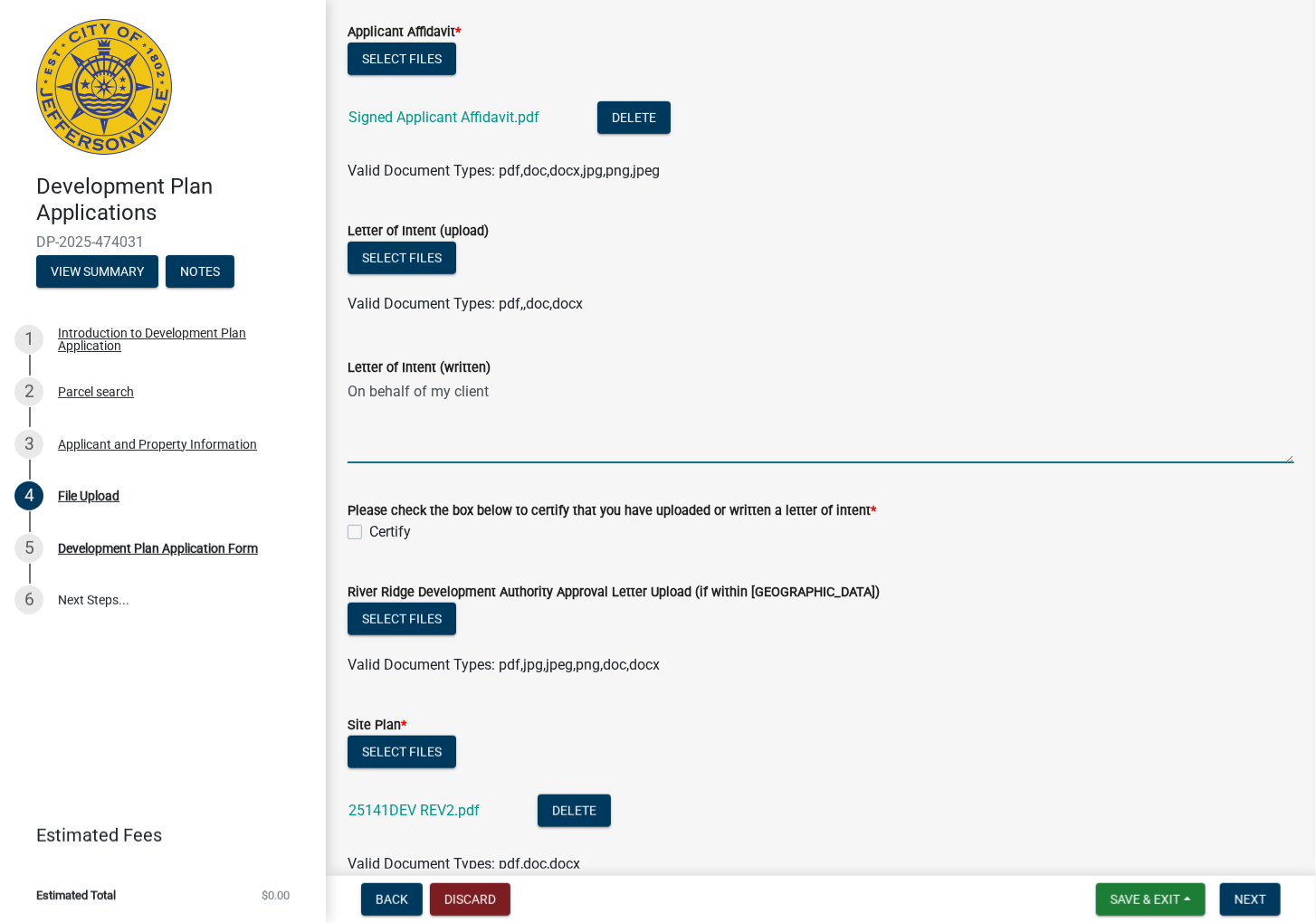
drag, startPoint x: 456, startPoint y: 390, endPoint x: 341, endPoint y: 385, distance: 115.1
click at [341, 385] on div "Letter of Intent (written) On behalf of my client" at bounding box center [820, 397] width 973 height 132
type textarea "ar"
click at [1119, 892] on span "Save & Exit" at bounding box center [1145, 899] width 69 height 14
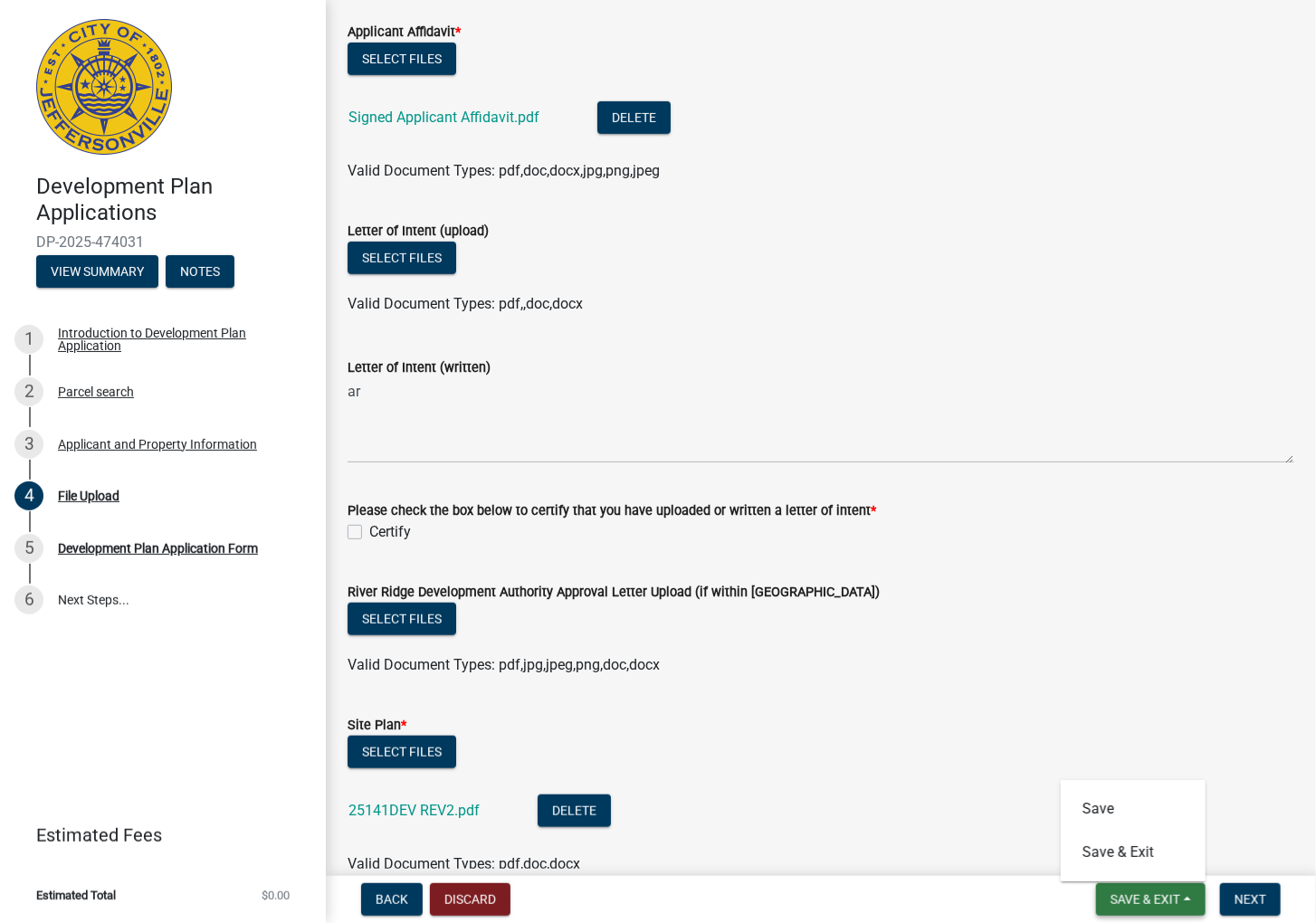
click at [1095, 884] on button "Save & Exit" at bounding box center [1150, 900] width 110 height 33
click at [1144, 903] on span "Save & Exit" at bounding box center [1145, 899] width 69 height 14
click at [1128, 864] on button "Save & Exit" at bounding box center [1133, 853] width 145 height 43
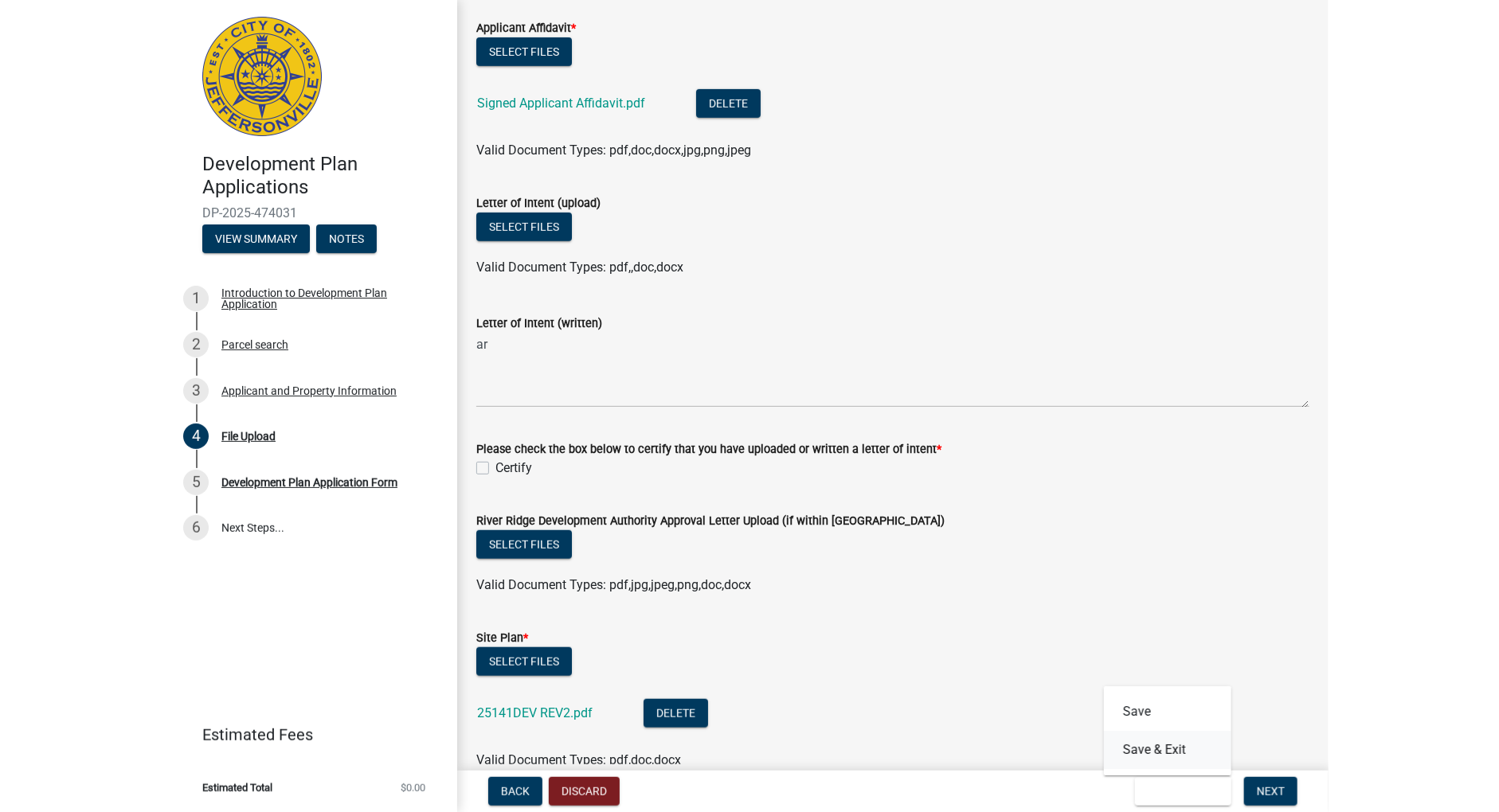
scroll to position [0, 0]
